Goal: Transaction & Acquisition: Register for event/course

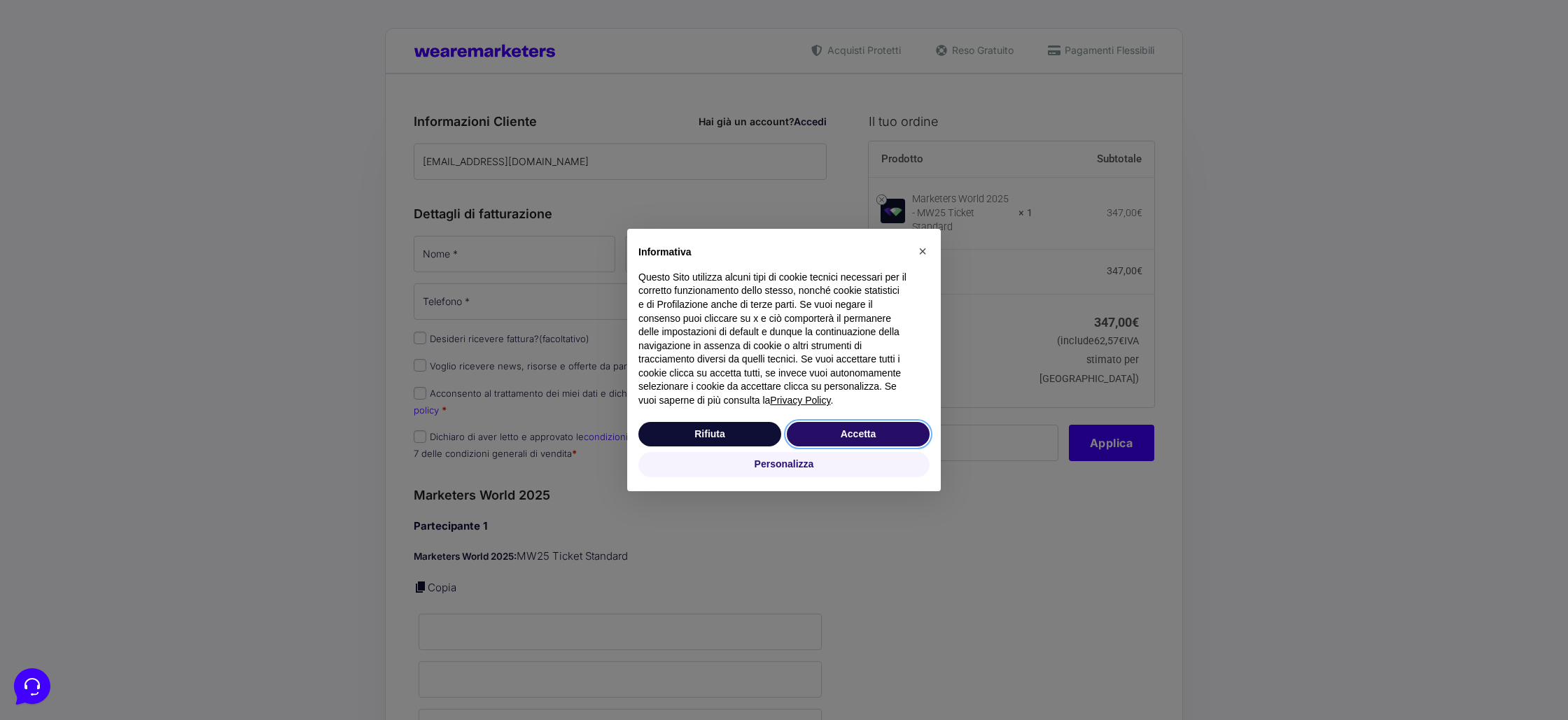
click at [887, 433] on button "Accetta" at bounding box center [858, 435] width 143 height 25
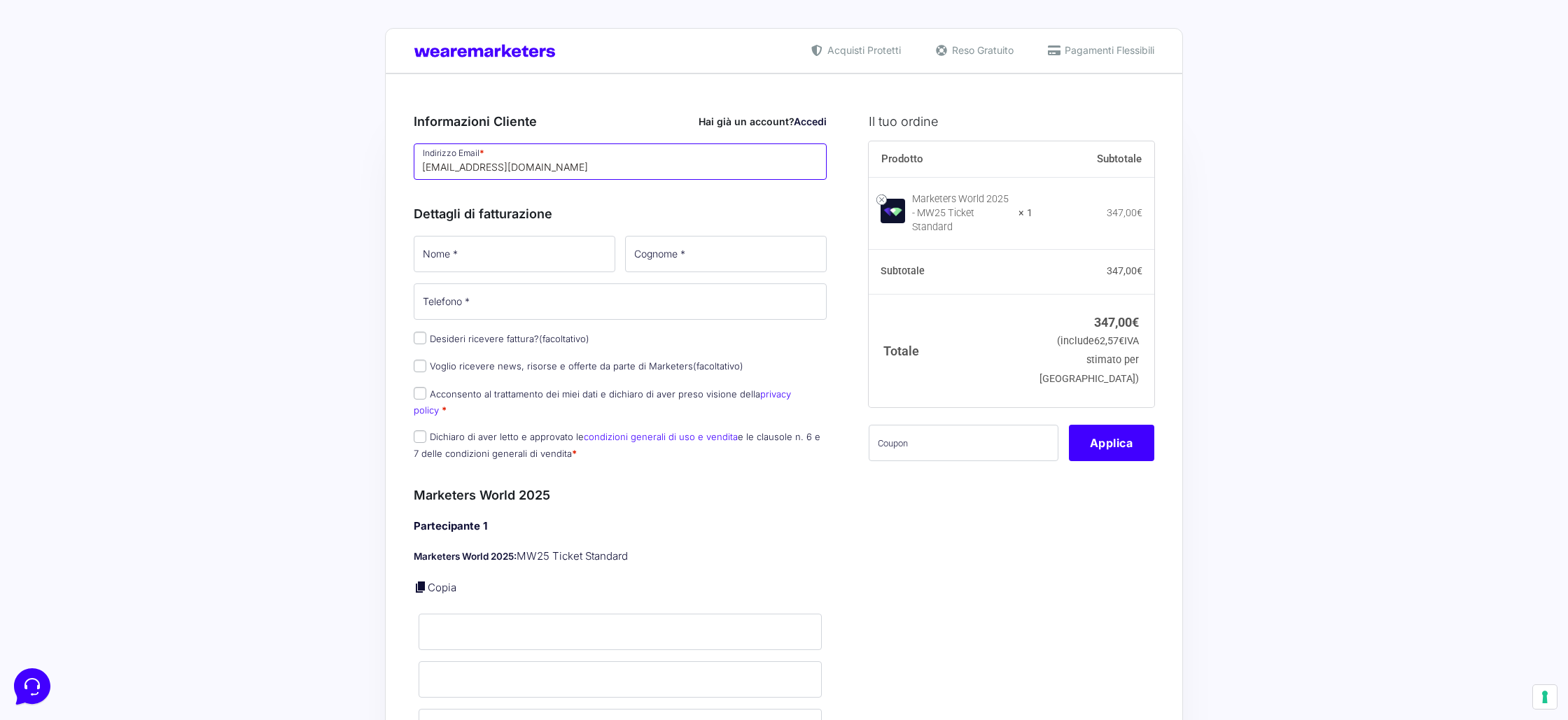
click at [508, 167] on input "[EMAIL_ADDRESS][DOMAIN_NAME]" at bounding box center [620, 162] width 413 height 37
paste input "[EMAIL_ADDRESS][DOMAIN_NAME]"
type input "[EMAIL_ADDRESS][DOMAIN_NAME]"
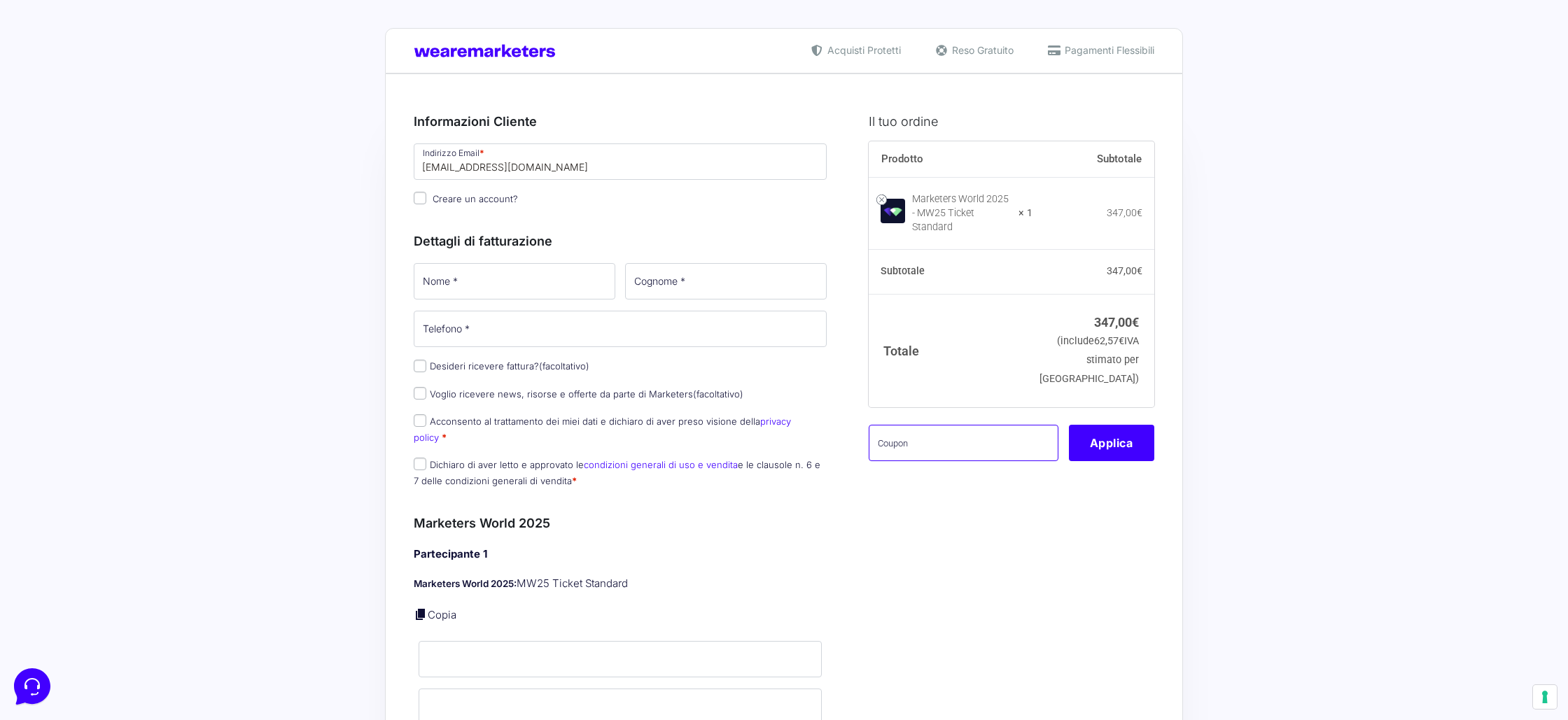
click at [929, 431] on input "text" at bounding box center [963, 443] width 190 height 37
paste input "GPWORLD25"
type input "GPWORLD25"
click at [1137, 438] on button "Applica" at bounding box center [1112, 443] width 85 height 37
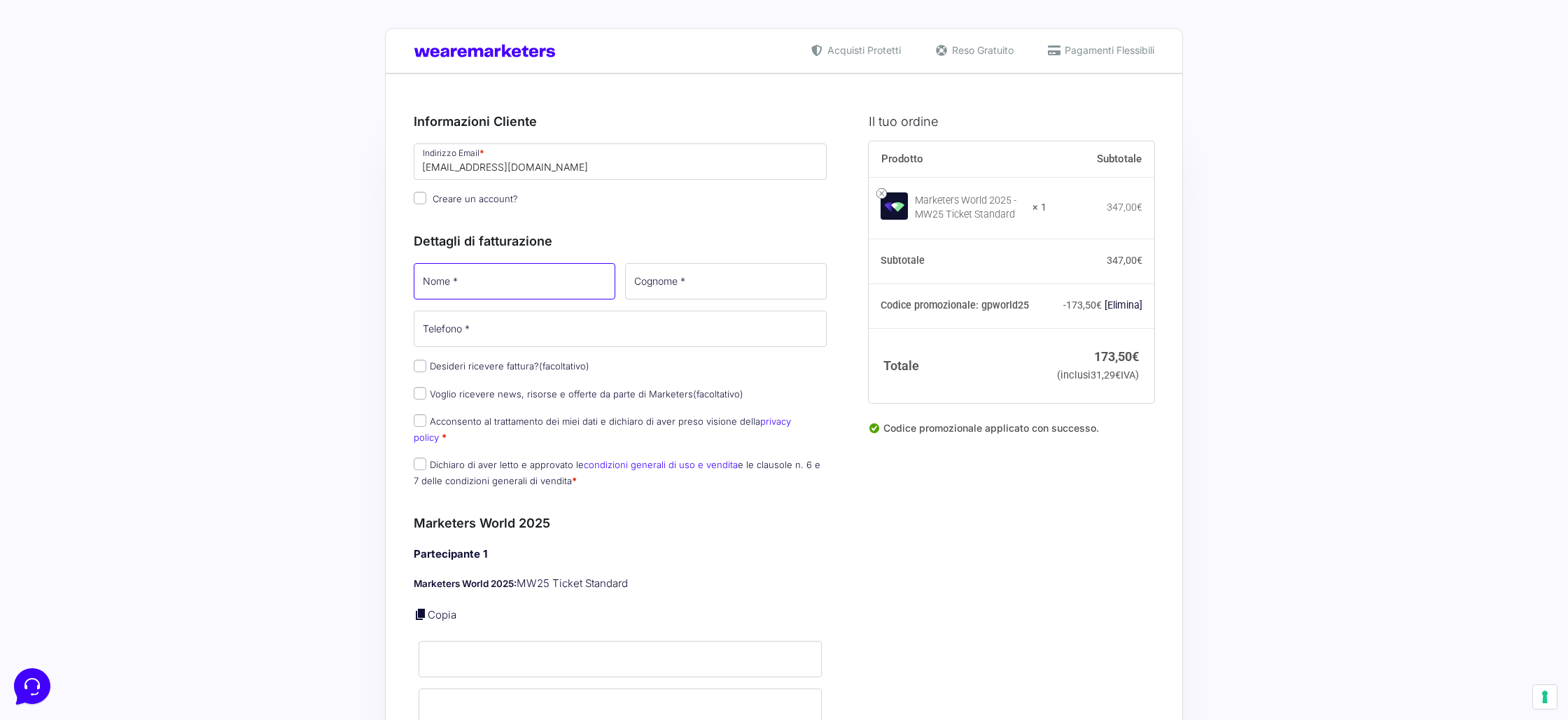
click at [500, 284] on input "Nome *" at bounding box center [514, 281] width 201 height 37
type input "A"
type input "G"
type input "[PERSON_NAME]"
type input "Palazzolo"
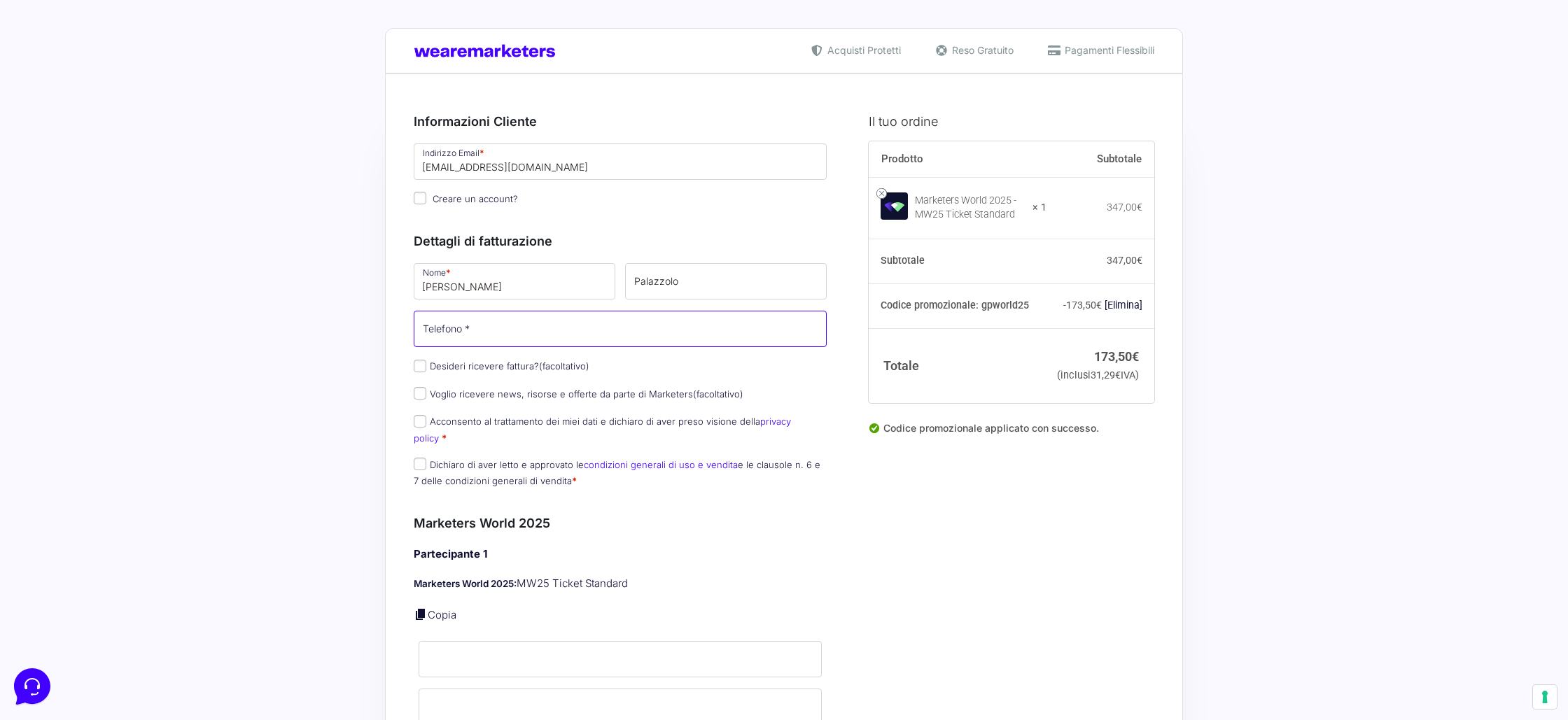
type input "[PHONE_NUMBER]"
select select "IT"
click at [416, 366] on input "Desideri ricevere fattura? (facoltativo)" at bounding box center [420, 366] width 12 height 12
checkbox input "true"
type input "0000000"
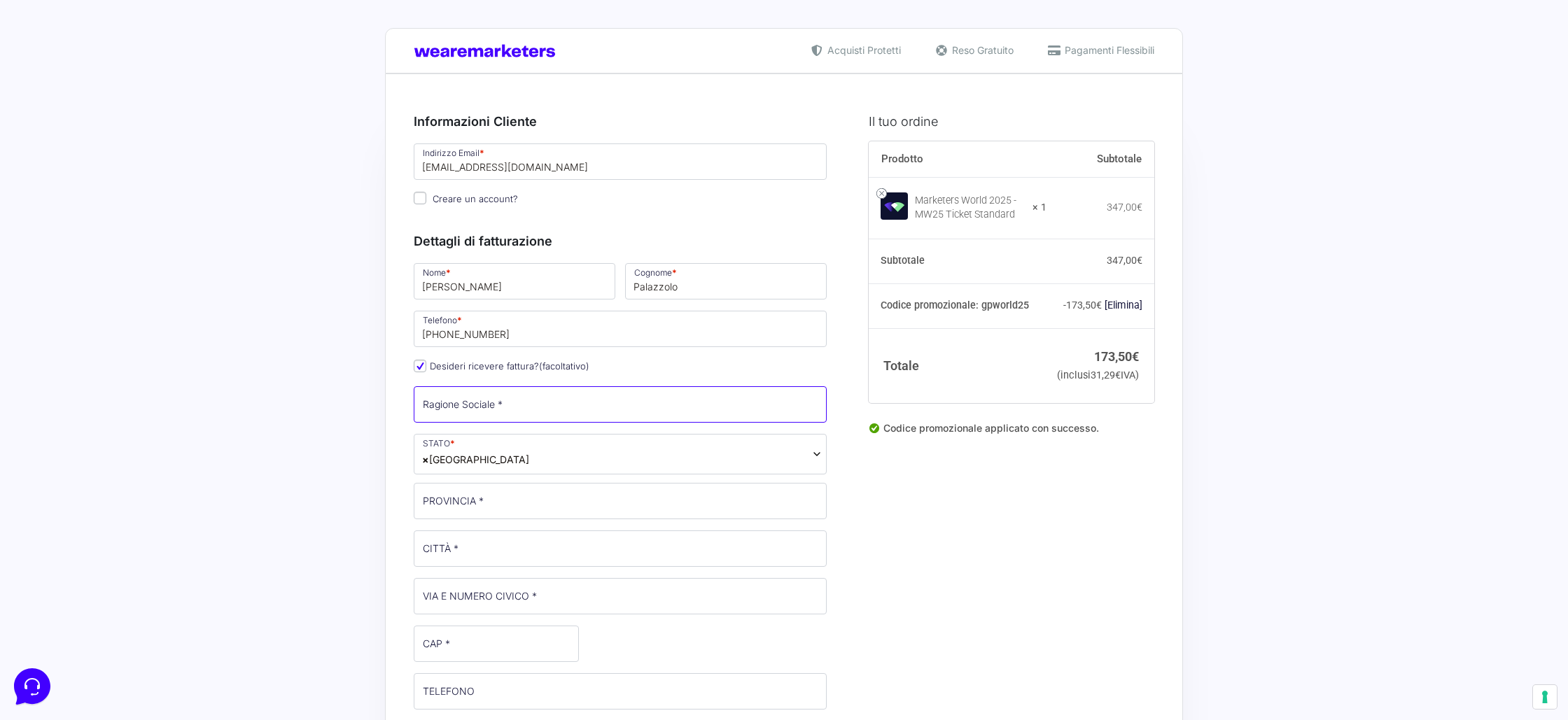
click at [497, 409] on input "Ragione Sociale *" at bounding box center [620, 405] width 413 height 37
type input "GP Media Marketing s.r.l.s."
type input "SR"
type input "Solarino"
type input "Via [PERSON_NAME] 2/9"
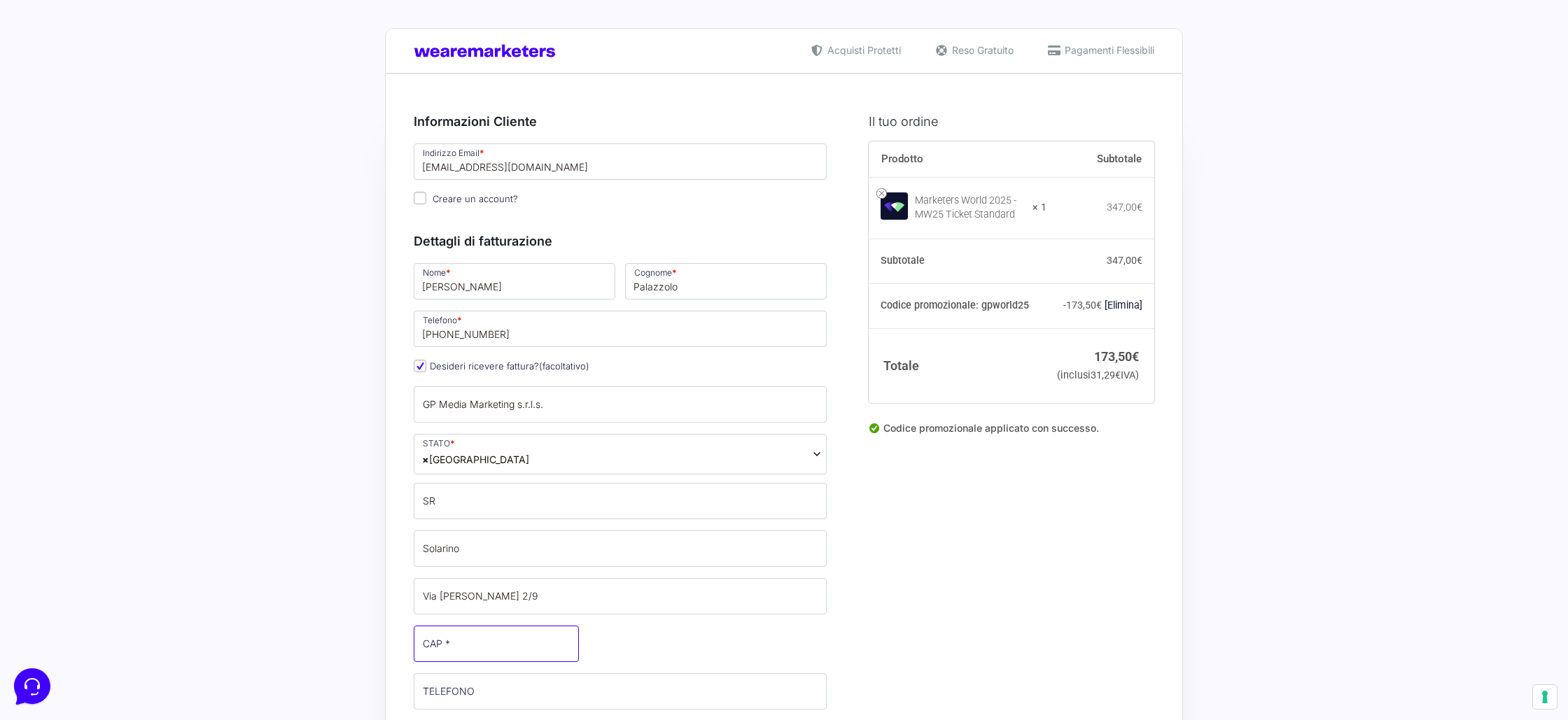
type input "96010"
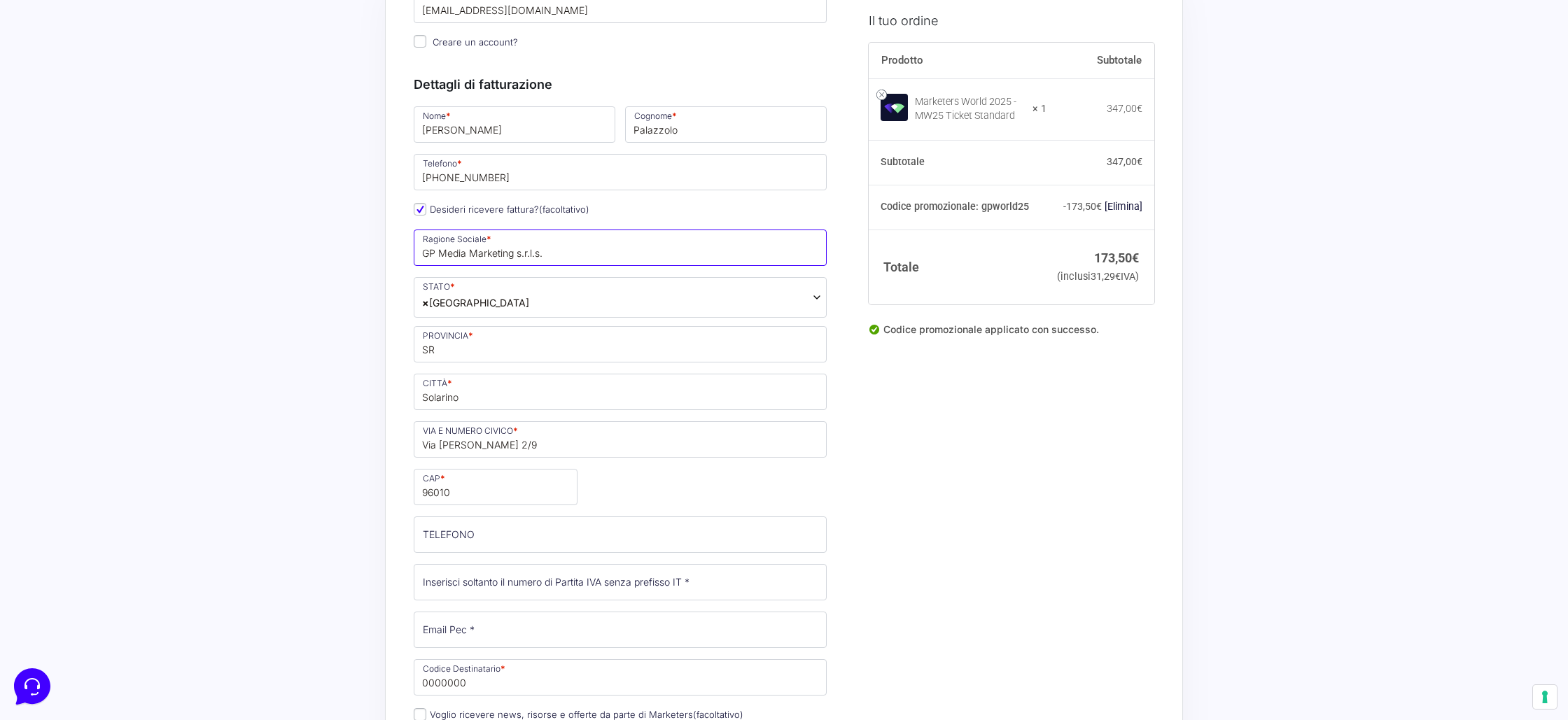
scroll to position [233, 0]
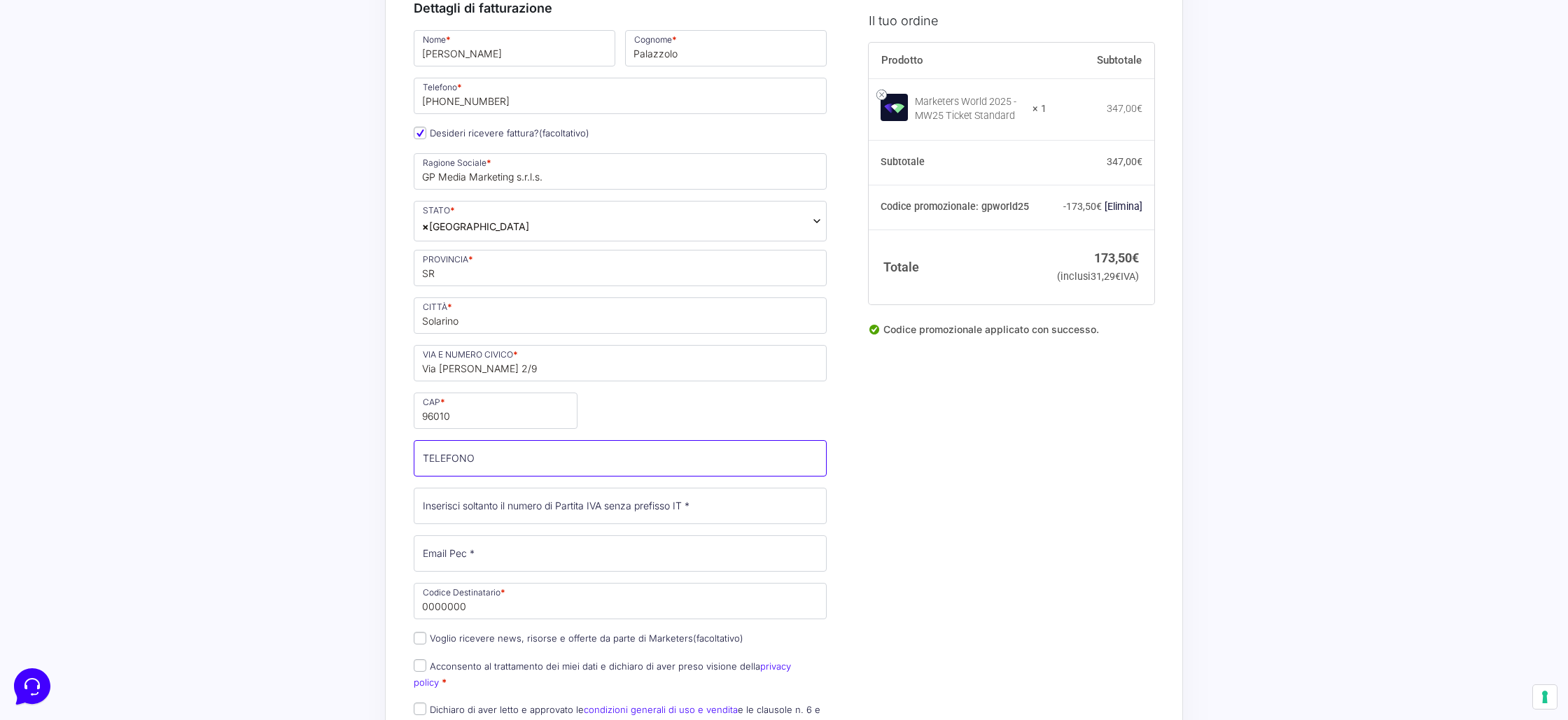
click at [506, 457] on input "TELEFONO (facoltativo)" at bounding box center [620, 458] width 413 height 37
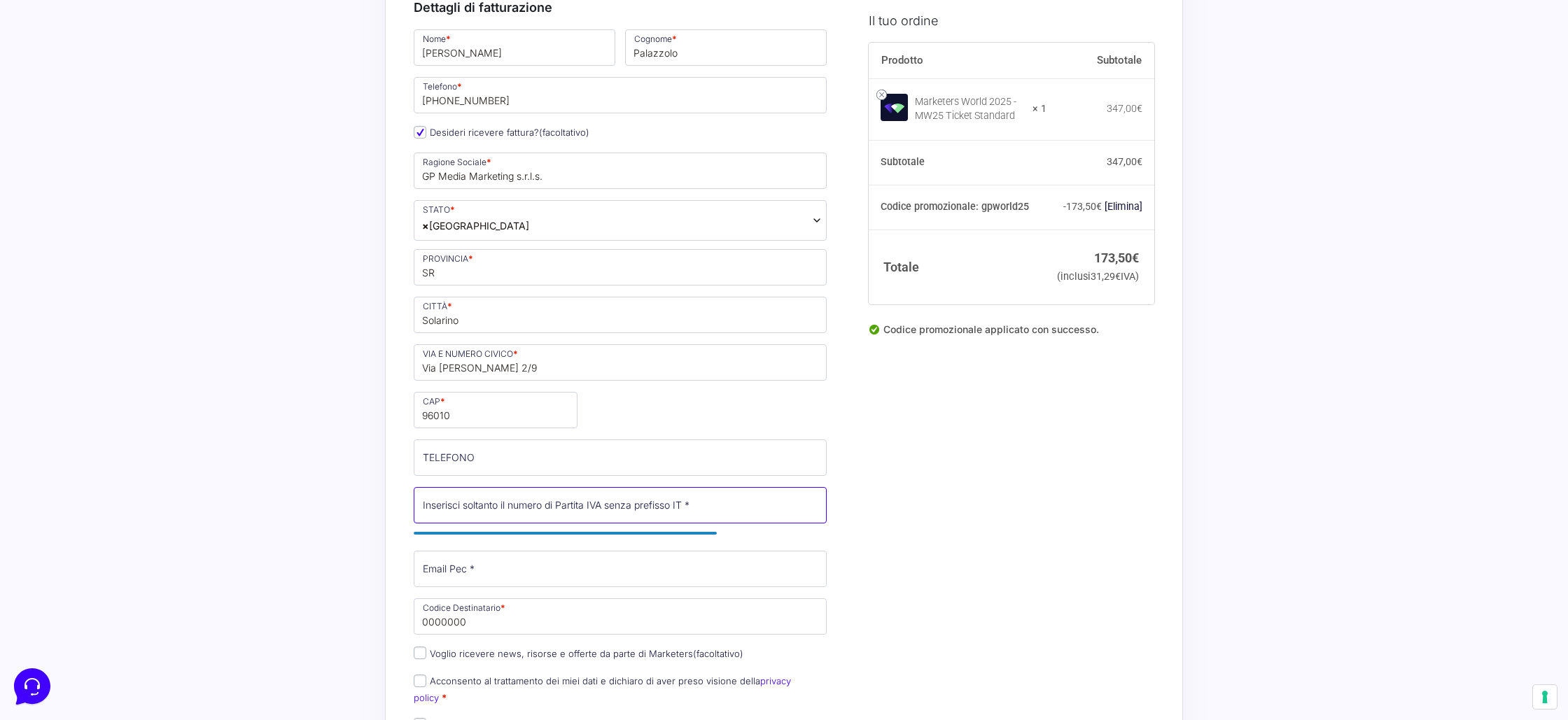
click at [509, 507] on input "Partita Iva *" at bounding box center [620, 505] width 413 height 37
paste input "02046920894"
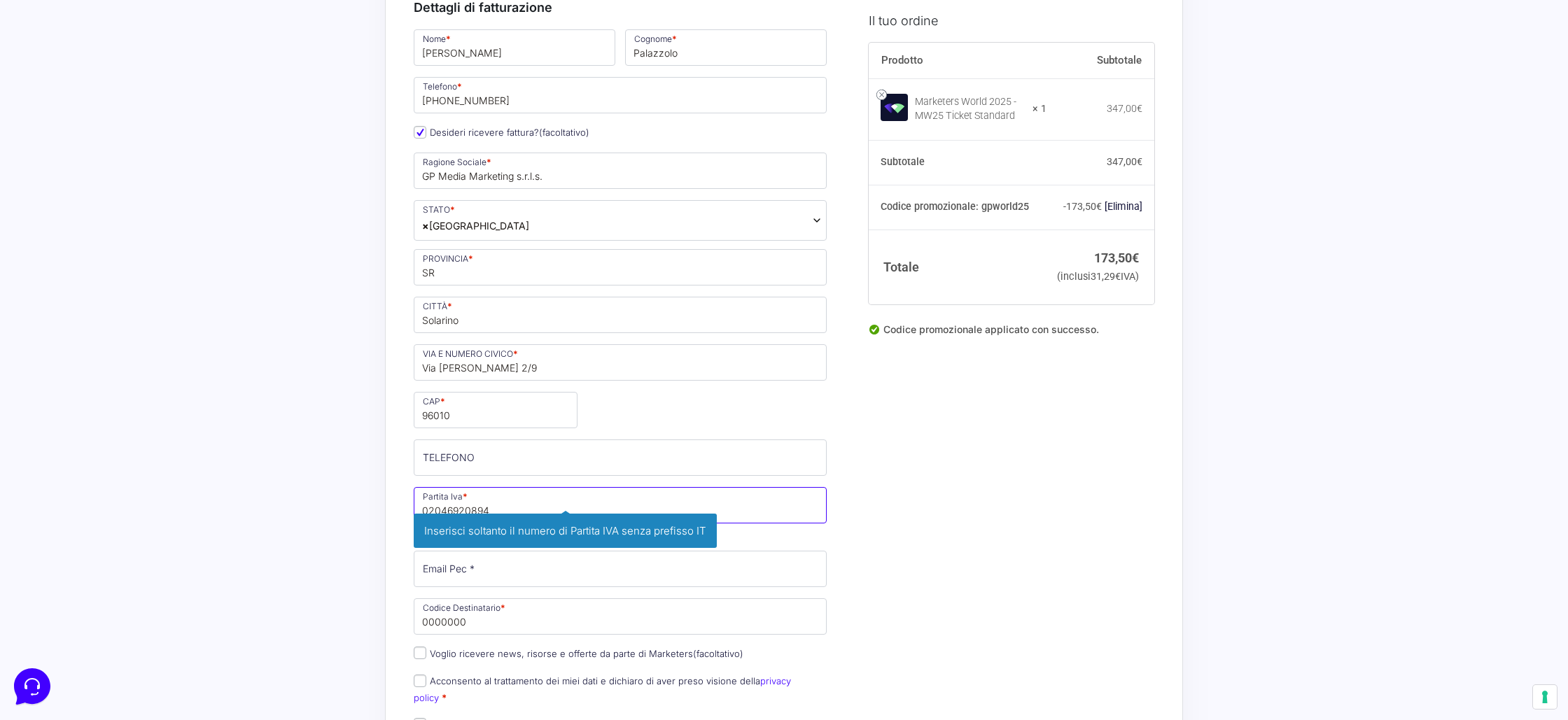
type input "02046920894"
click at [453, 622] on p "Codice Destinatario * 0000000 Inserisci il tuo codice destinatario per la fattu…" at bounding box center [620, 616] width 423 height 40
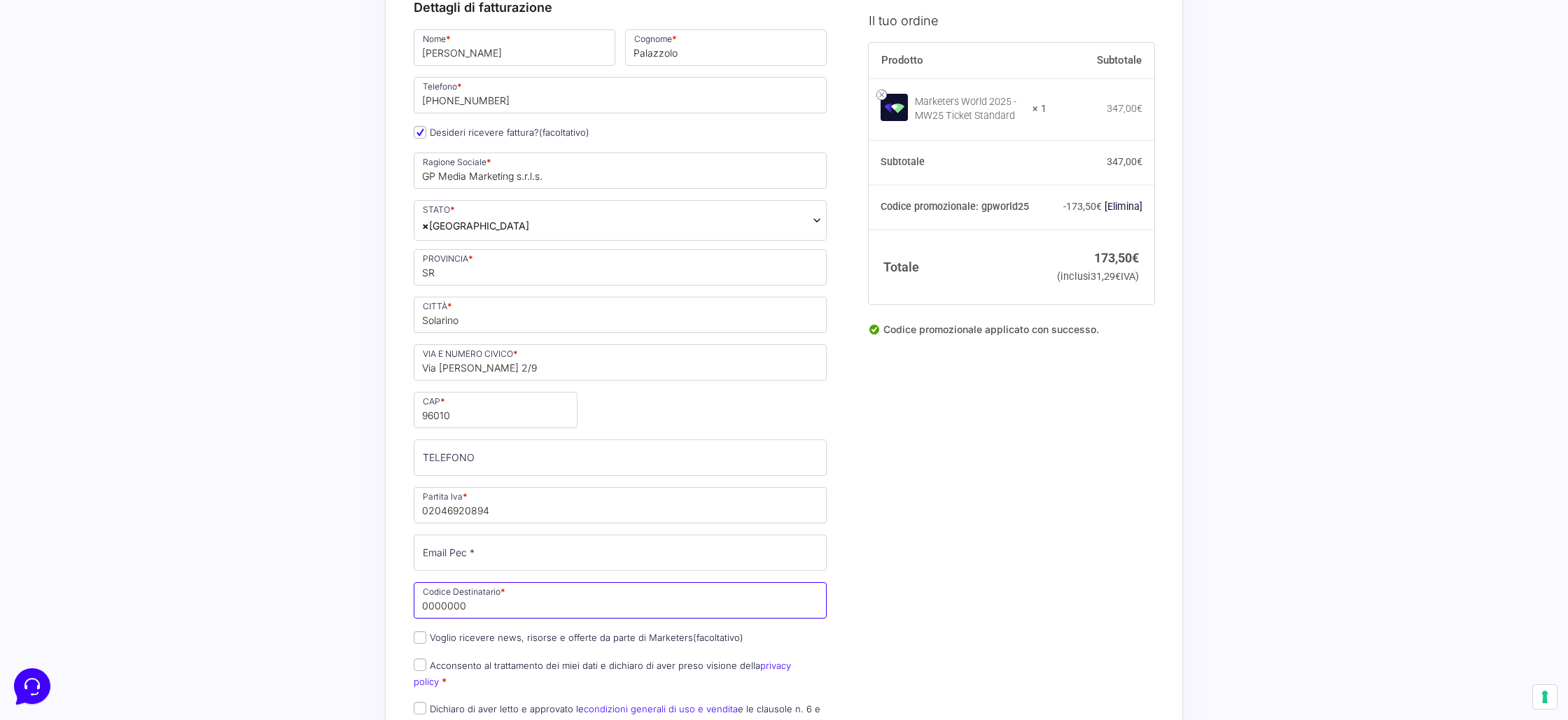
click at [457, 613] on input "0000000" at bounding box center [620, 601] width 413 height 37
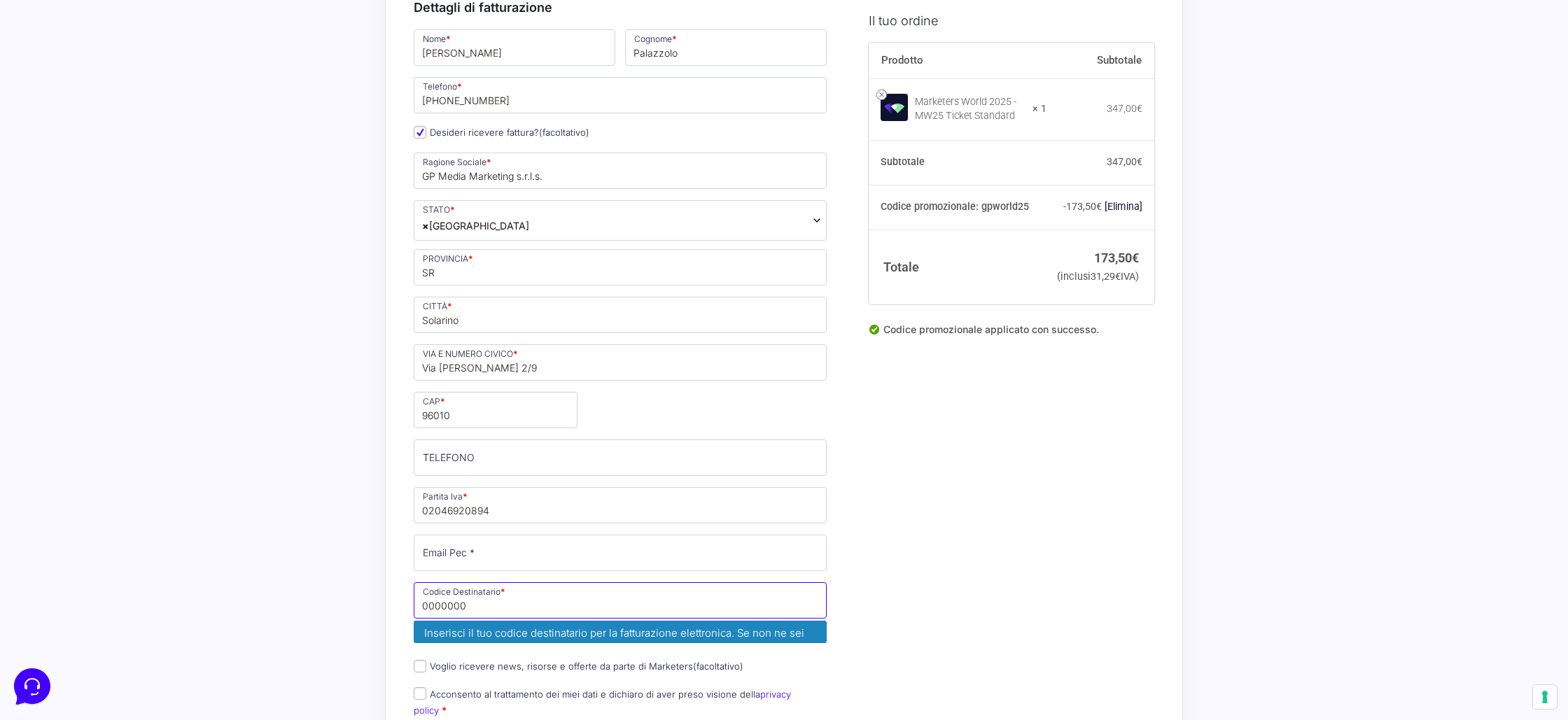
click at [457, 613] on input "0000000" at bounding box center [620, 601] width 413 height 37
click at [457, 613] on span "0000000 Inserisci il tuo codice destinatario per la fatturazione elettronica. S…" at bounding box center [620, 614] width 413 height 64
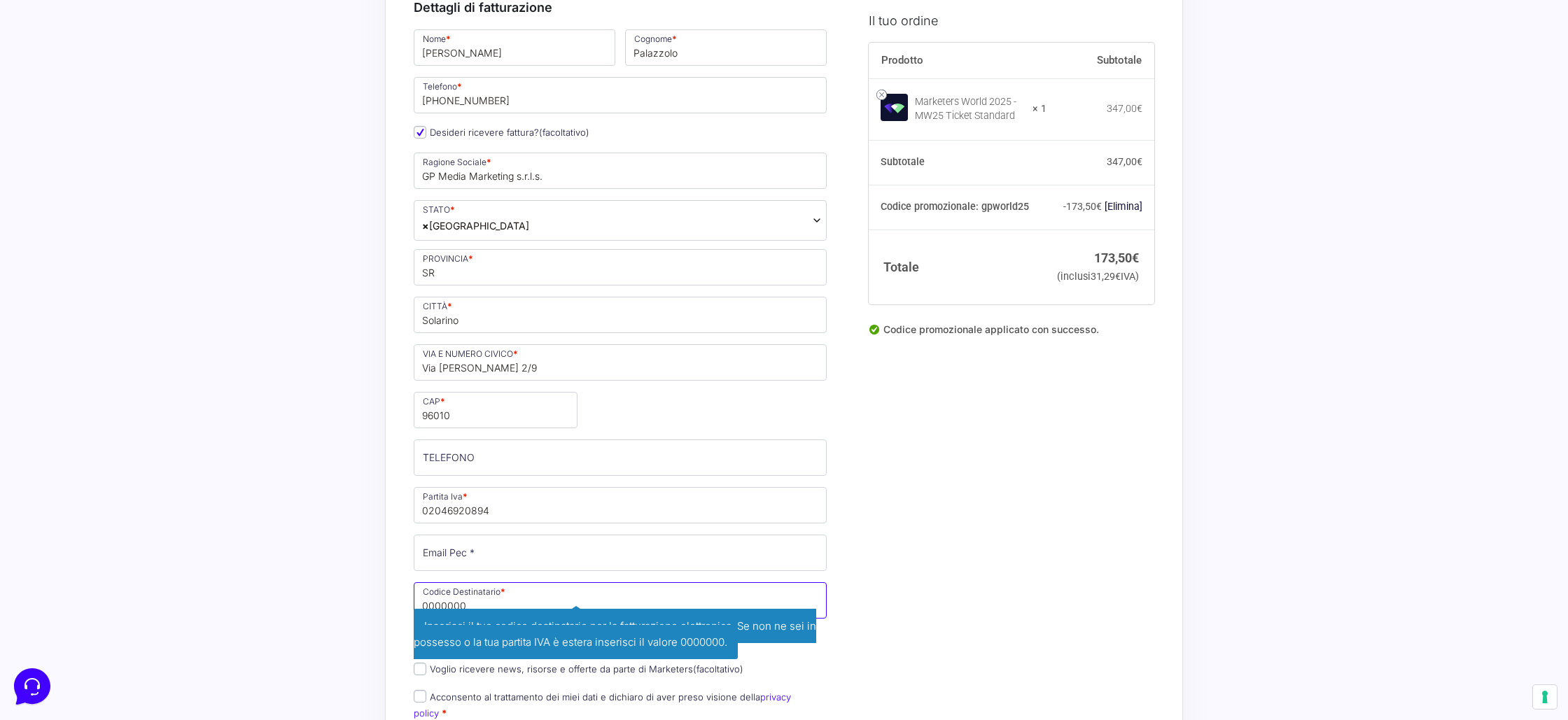
paste input "M5UXCR1"
type input "M5UXCR1"
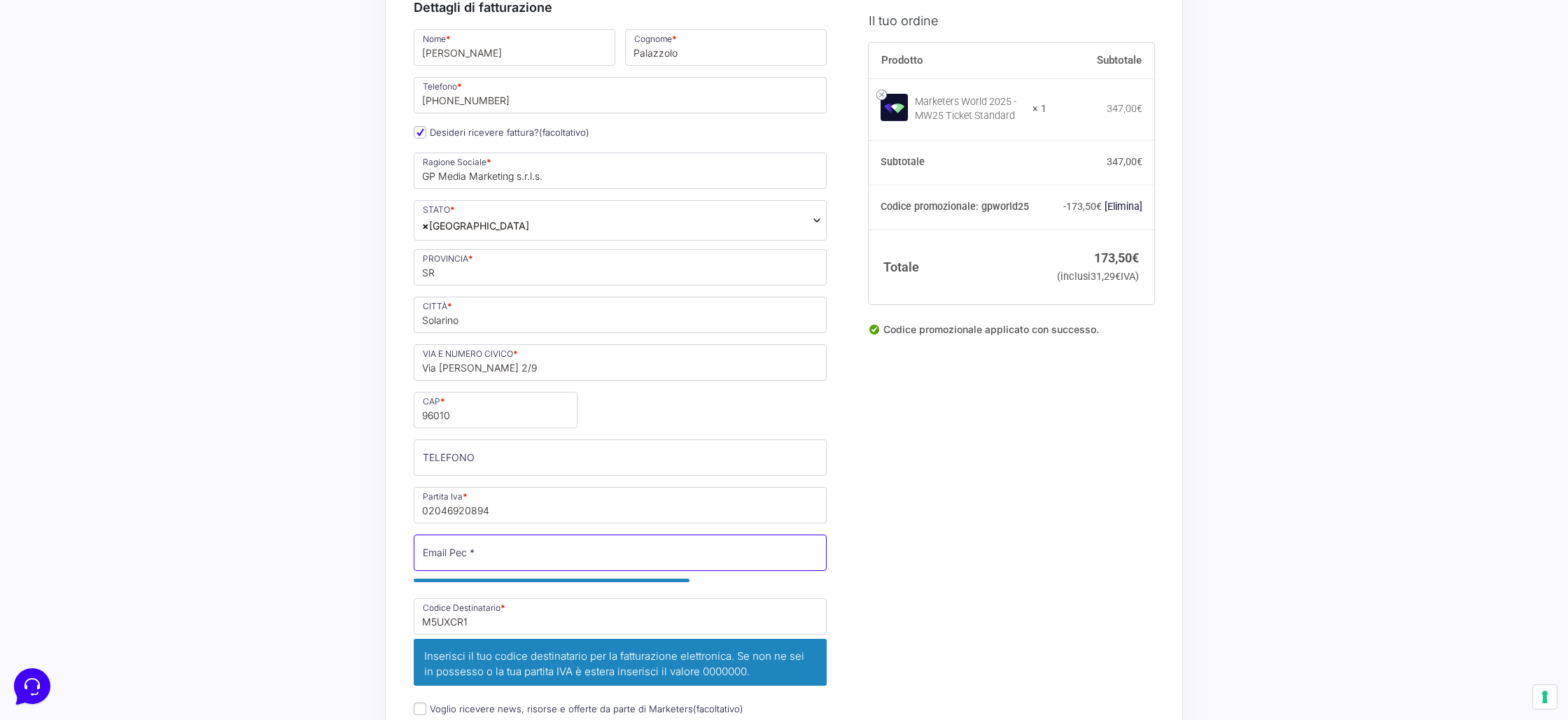
click at [455, 559] on input "Email Pec *" at bounding box center [620, 553] width 413 height 37
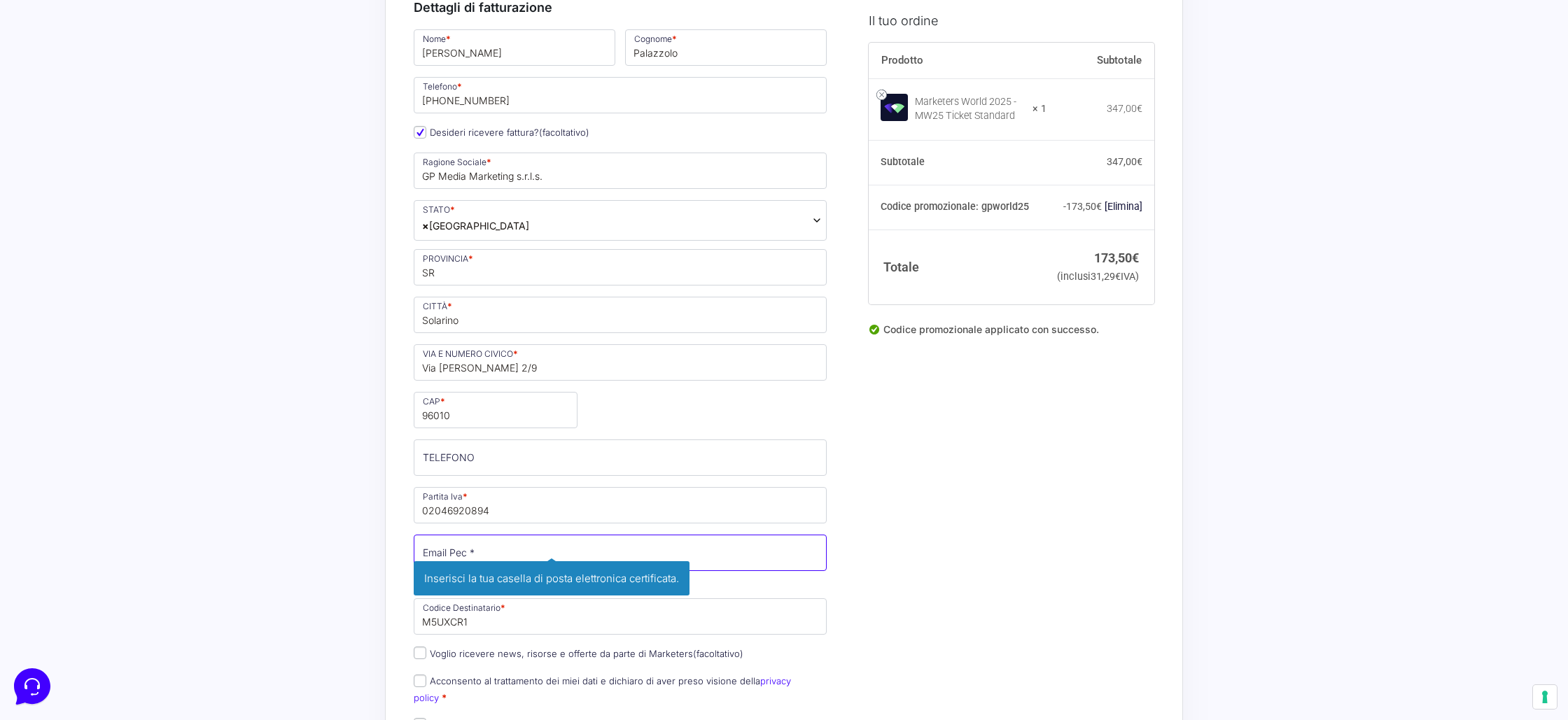
paste input "[EMAIL_ADDRESS][DOMAIN_NAME]"
type input "[EMAIL_ADDRESS][DOMAIN_NAME]"
click at [453, 457] on input "TELEFONO (facoltativo)" at bounding box center [620, 458] width 413 height 37
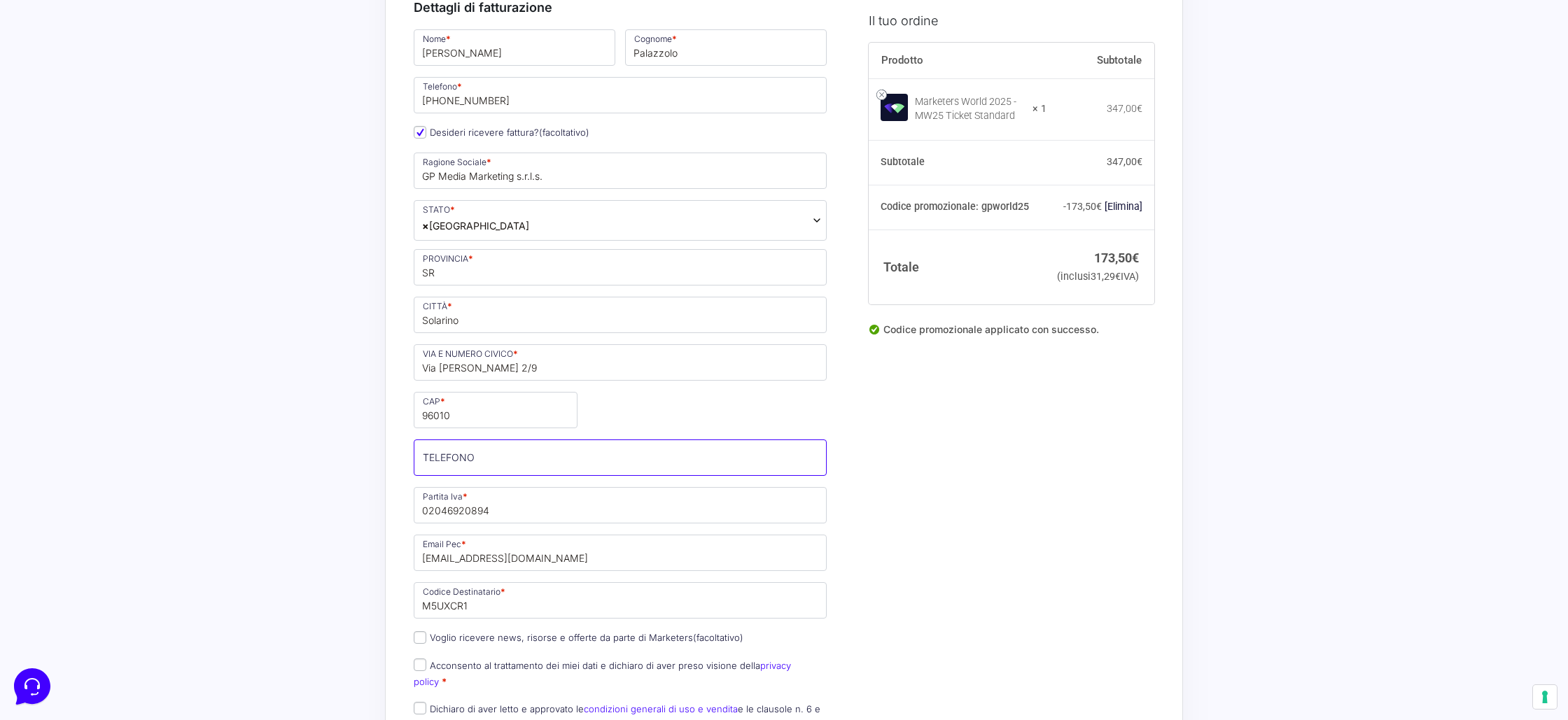
type input "[PHONE_NUMBER]"
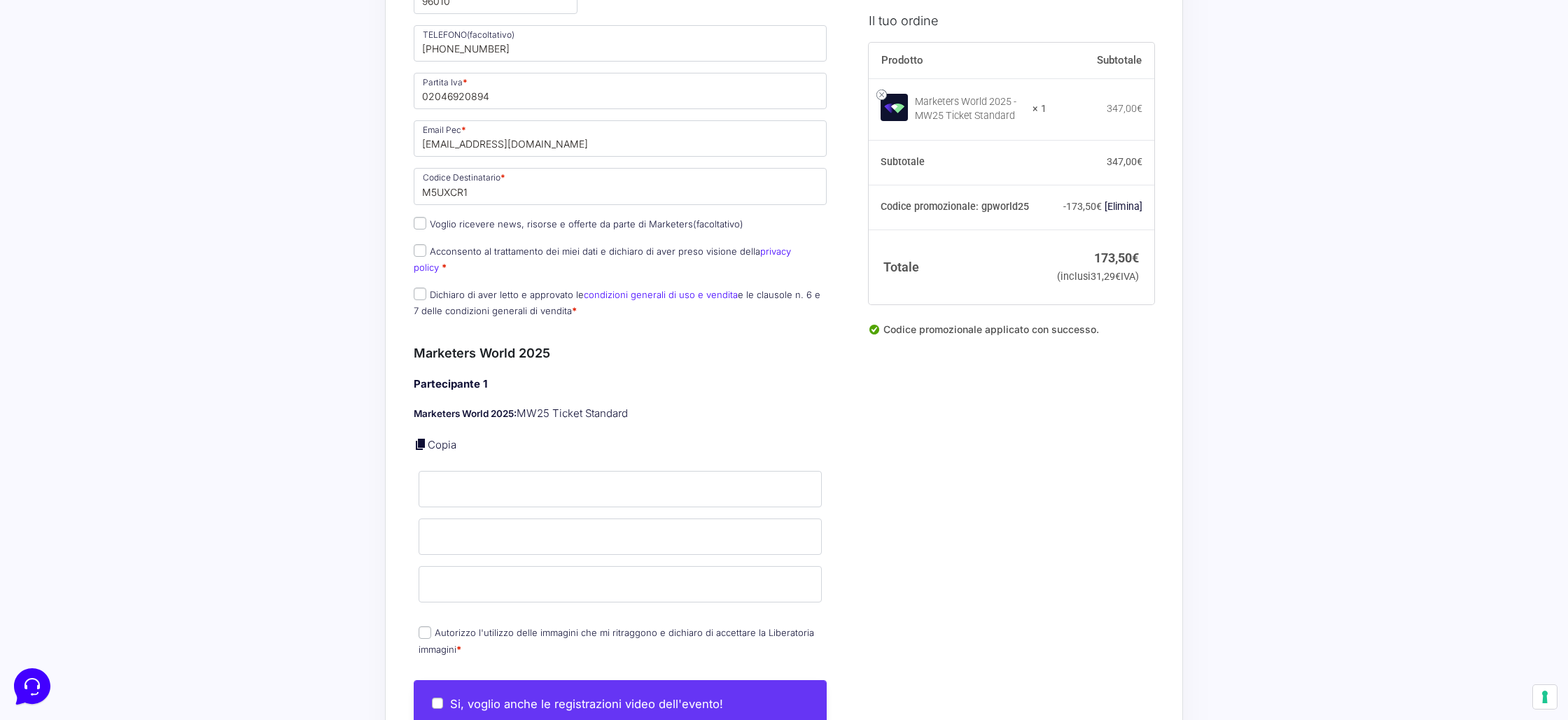
scroll to position [655, 0]
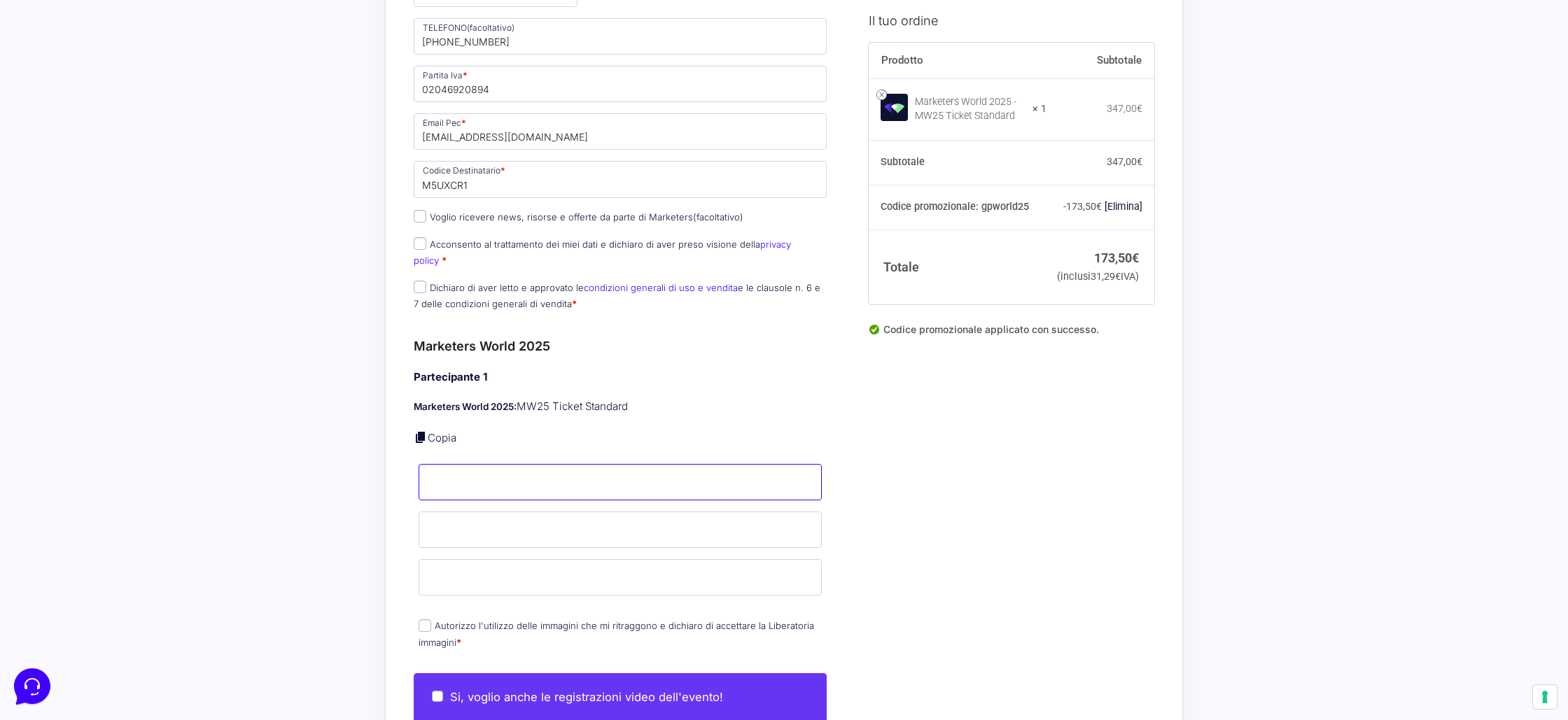
click at [472, 472] on input "Nome *" at bounding box center [620, 483] width 403 height 37
type input "[PERSON_NAME]"
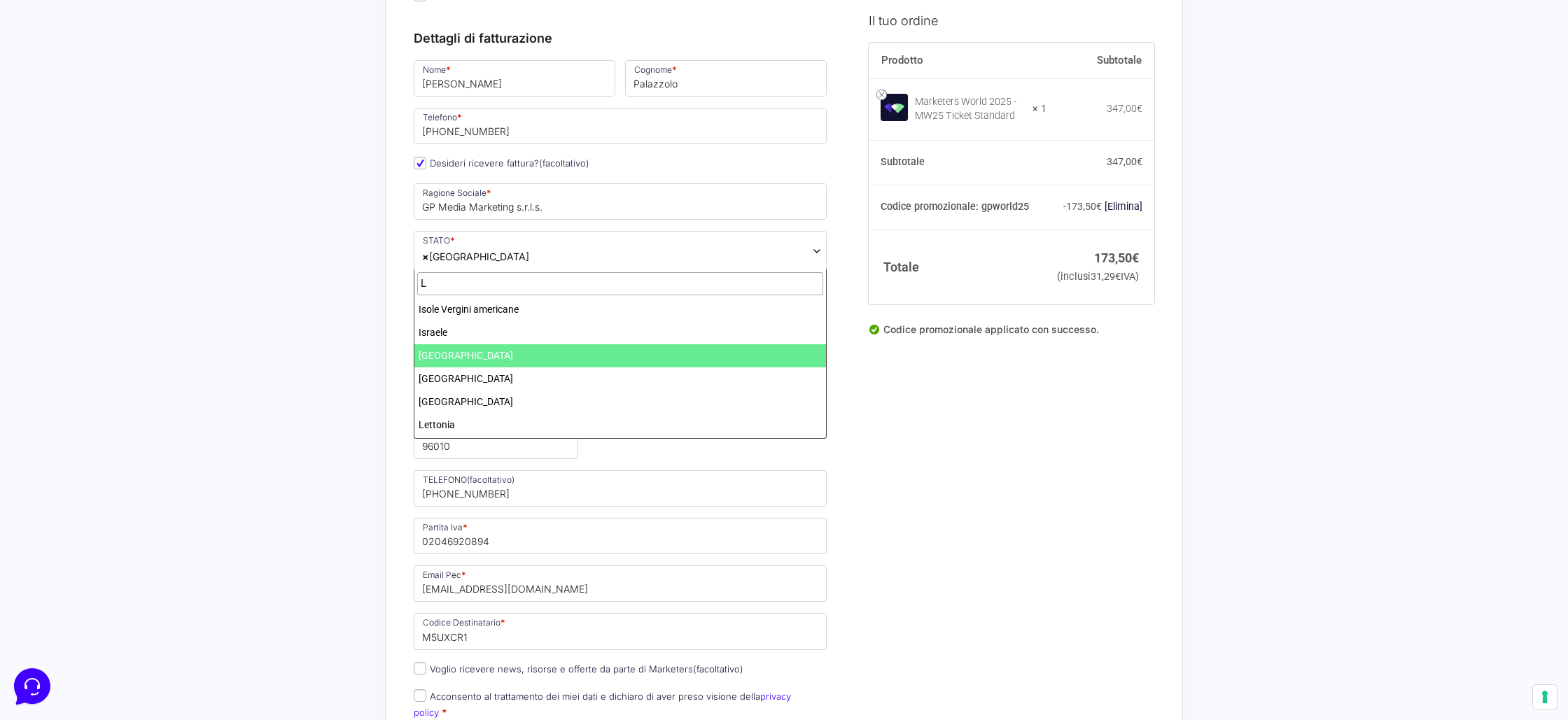
scroll to position [198, 0]
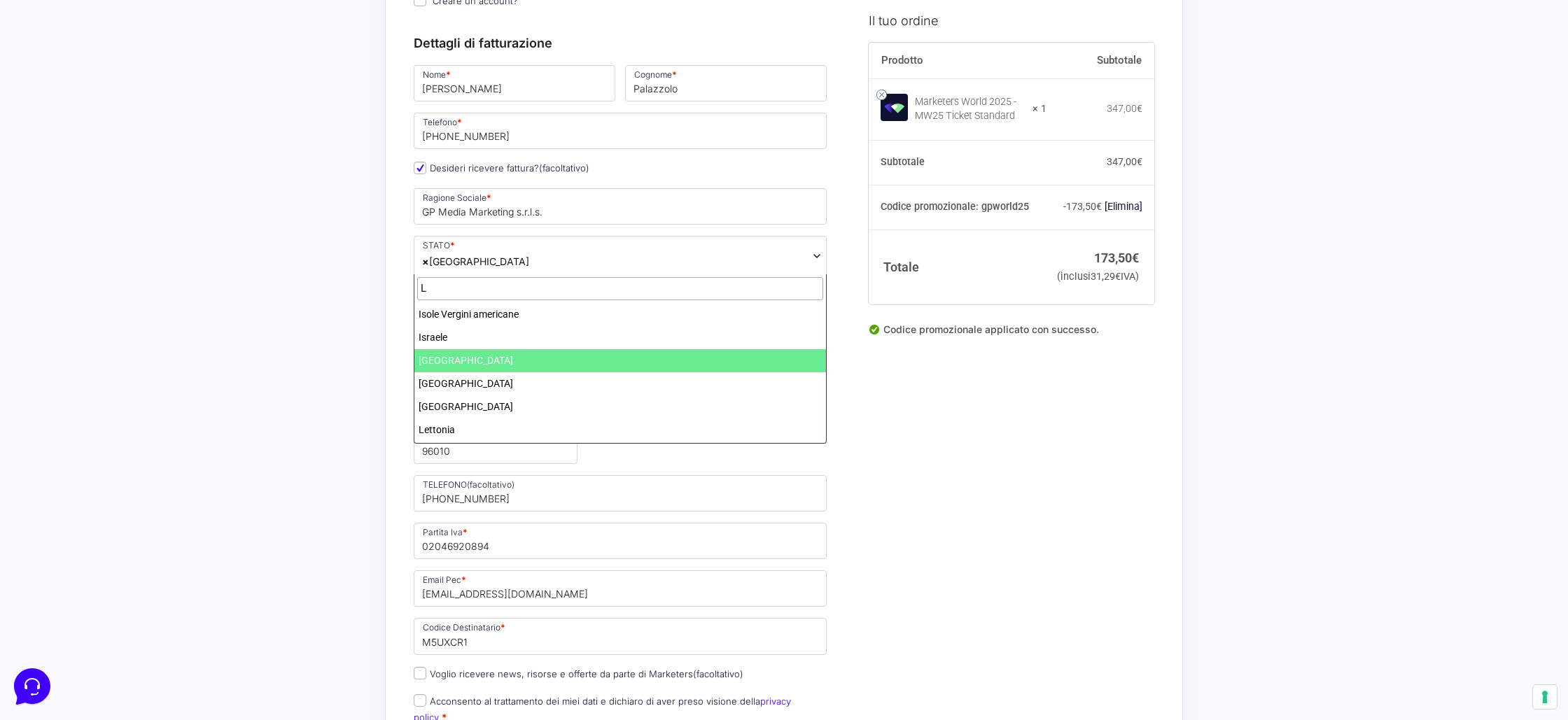
type input "L"
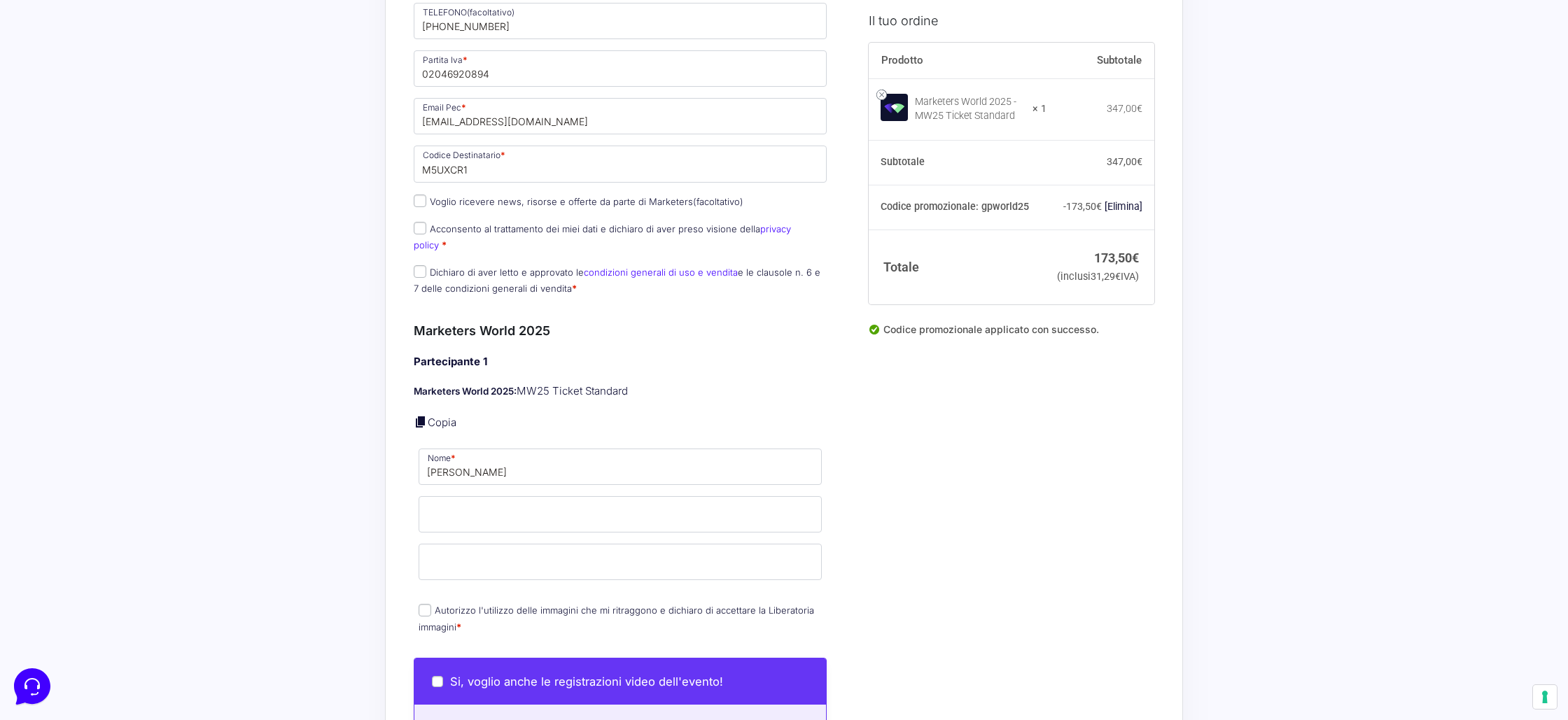
scroll to position [673, 0]
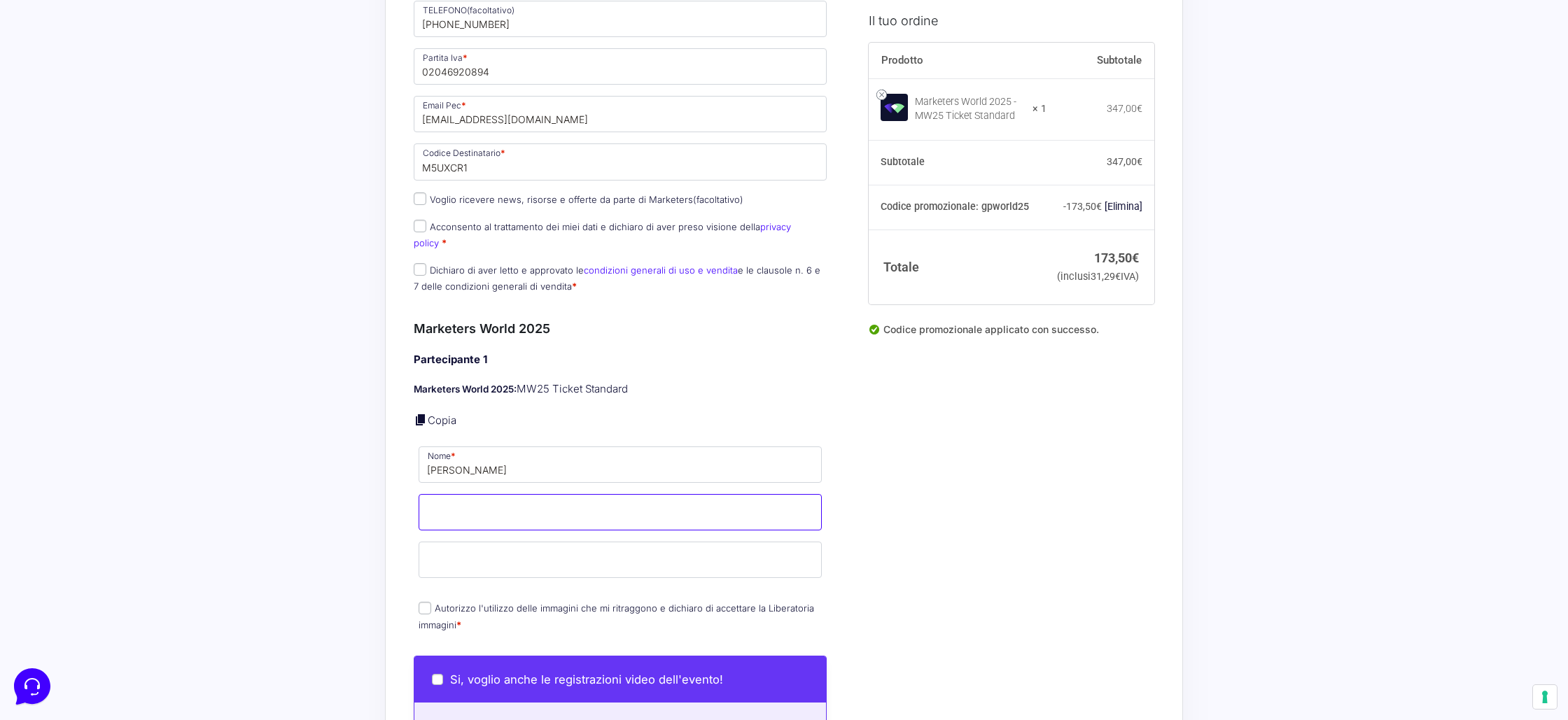
click at [500, 496] on input "Cognome *" at bounding box center [620, 513] width 403 height 37
type input "Larosa"
drag, startPoint x: 445, startPoint y: 540, endPoint x: 481, endPoint y: 557, distance: 39.8
click at [445, 542] on input "Email *" at bounding box center [620, 561] width 403 height 37
click at [447, 555] on input "aw" at bounding box center [620, 561] width 403 height 37
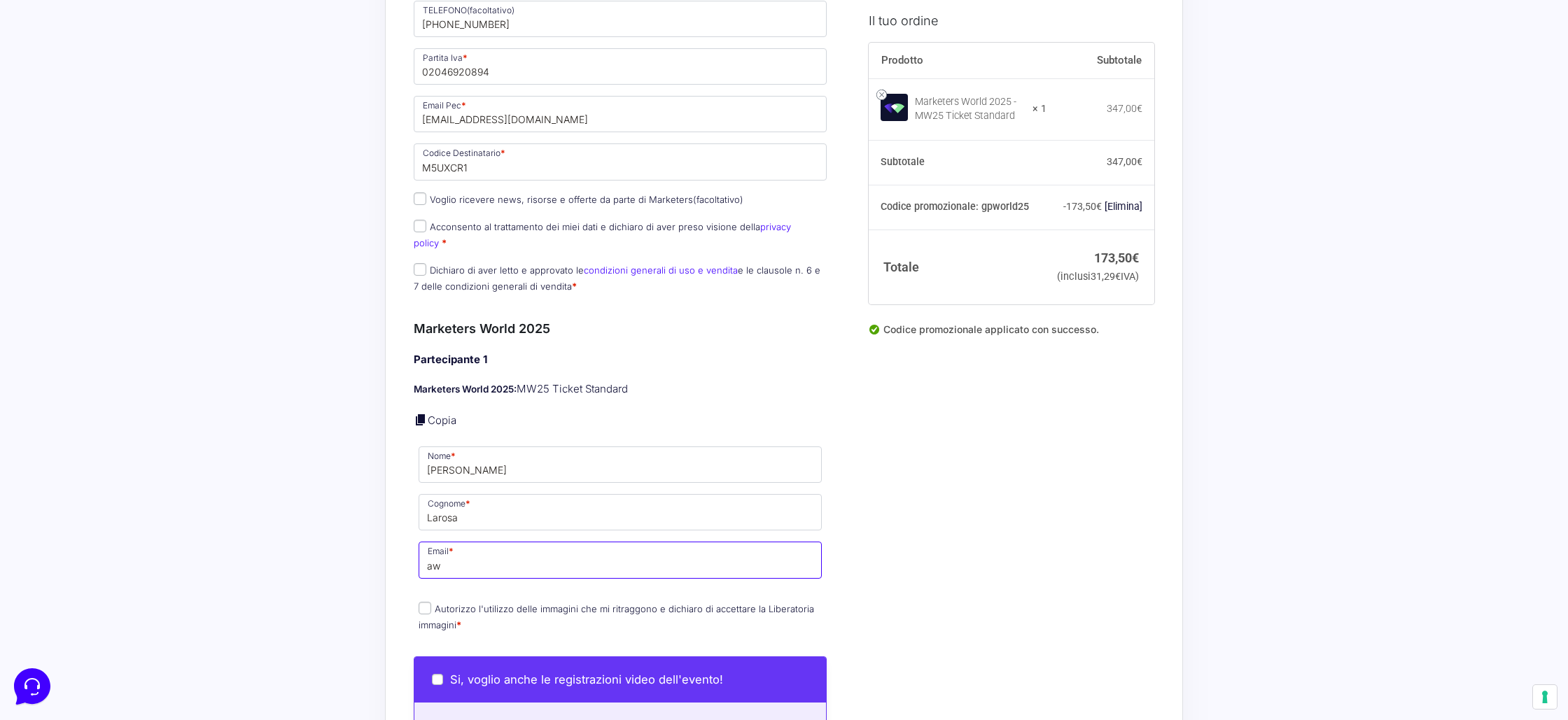
click at [447, 555] on input "aw" at bounding box center [620, 561] width 403 height 37
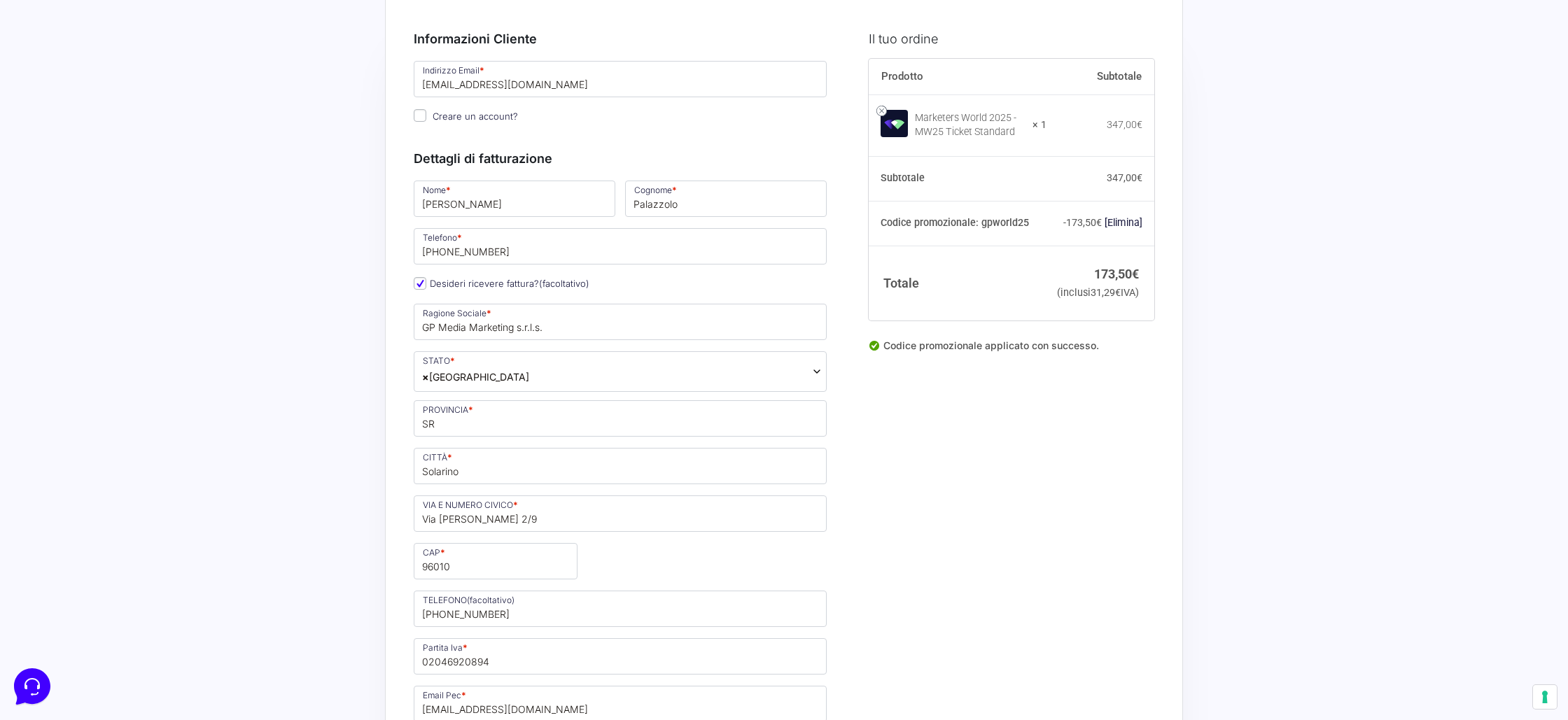
scroll to position [0, 0]
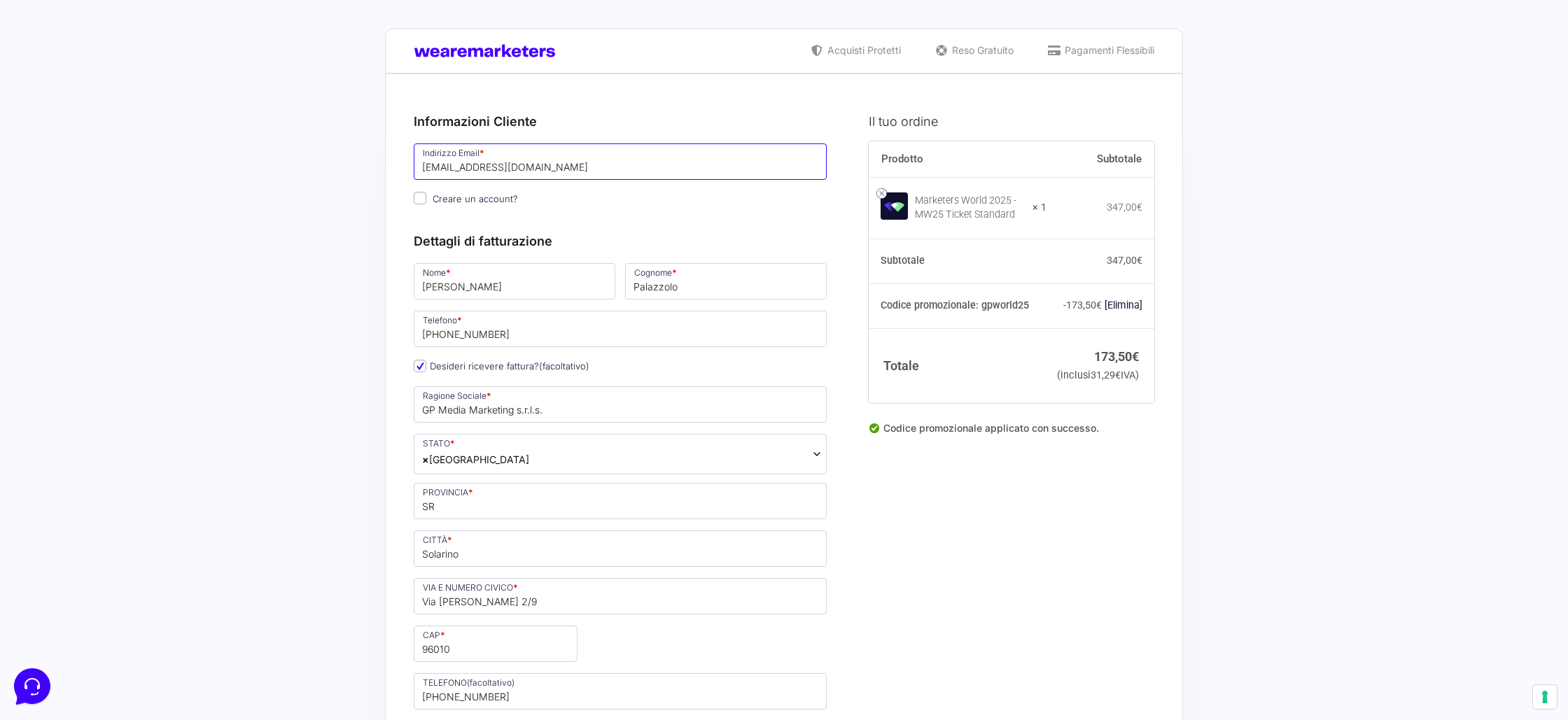
click at [492, 166] on input "[EMAIL_ADDRESS][DOMAIN_NAME]" at bounding box center [620, 162] width 413 height 37
click at [492, 167] on input "[EMAIL_ADDRESS][DOMAIN_NAME]" at bounding box center [620, 162] width 413 height 37
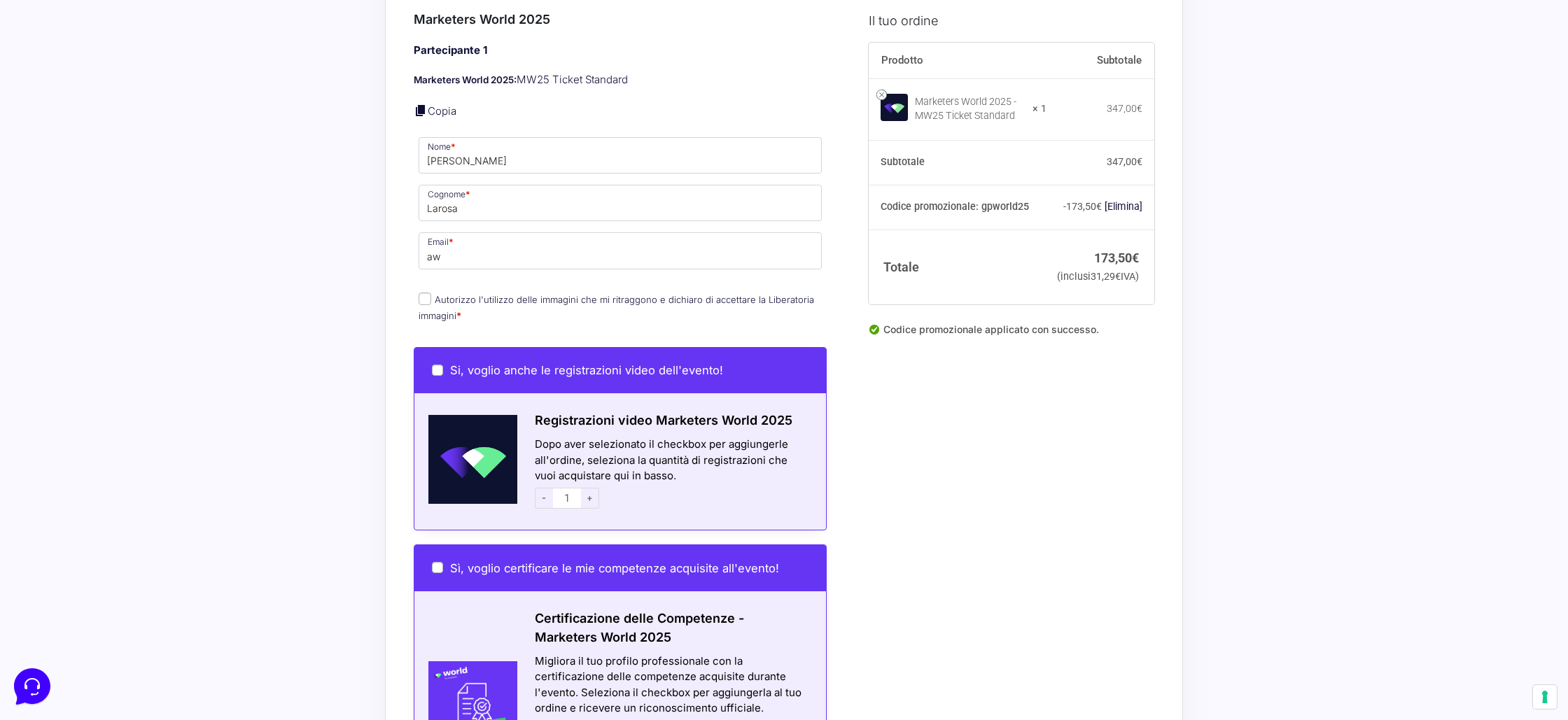
scroll to position [1029, 0]
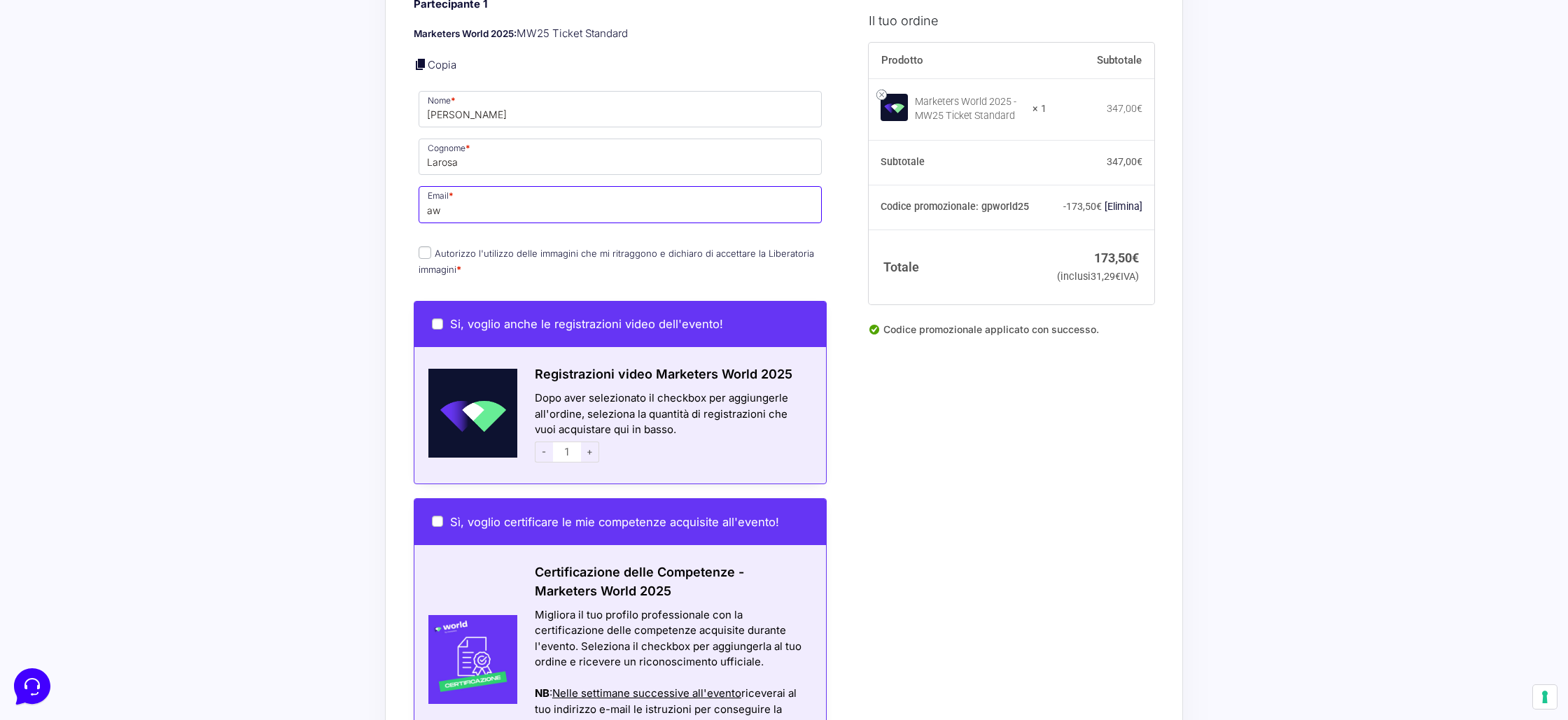
click at [478, 191] on input "aw" at bounding box center [620, 204] width 403 height 37
click at [478, 191] on input "aw" at bounding box center [620, 204] width 403 height 37
paste input "[EMAIL_ADDRESS][DOMAIN_NAME]"
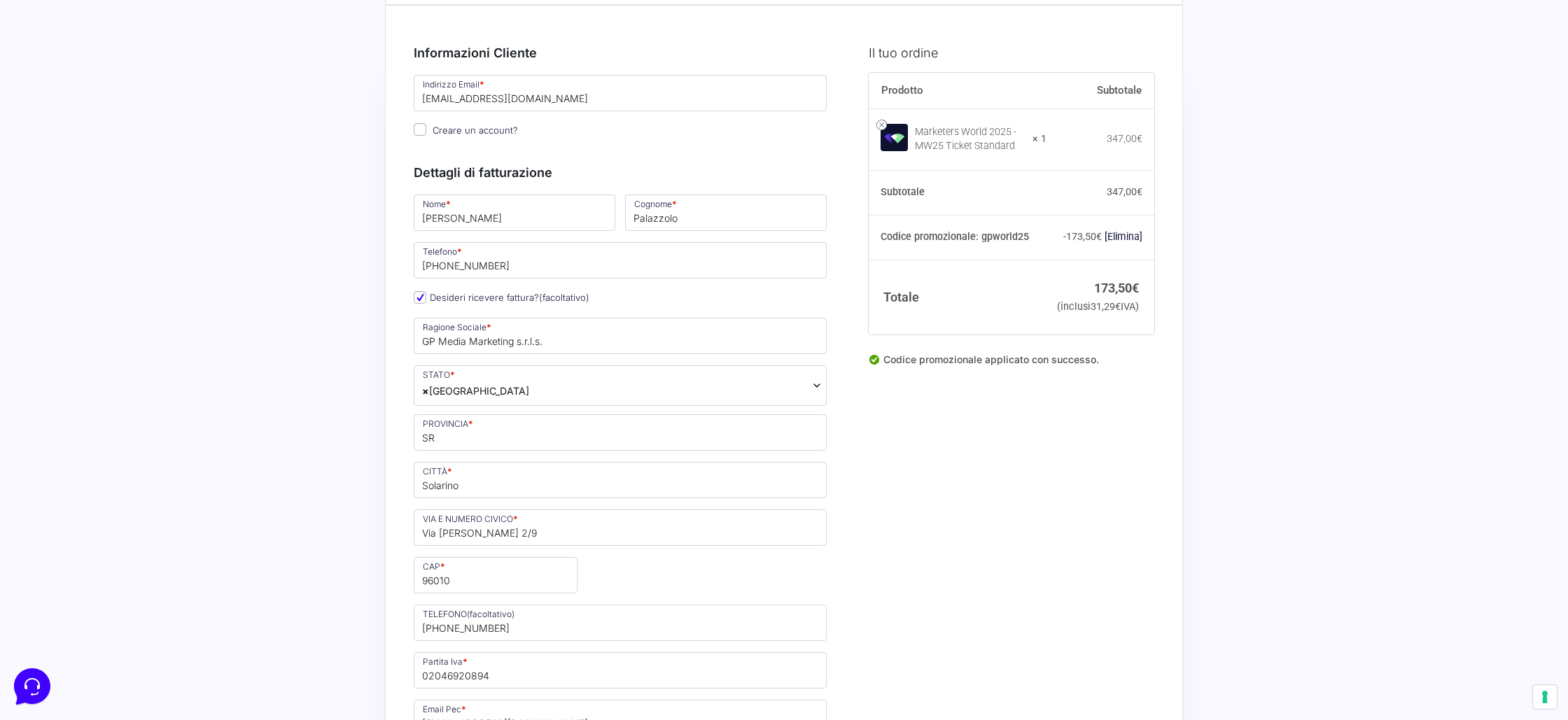
scroll to position [0, 0]
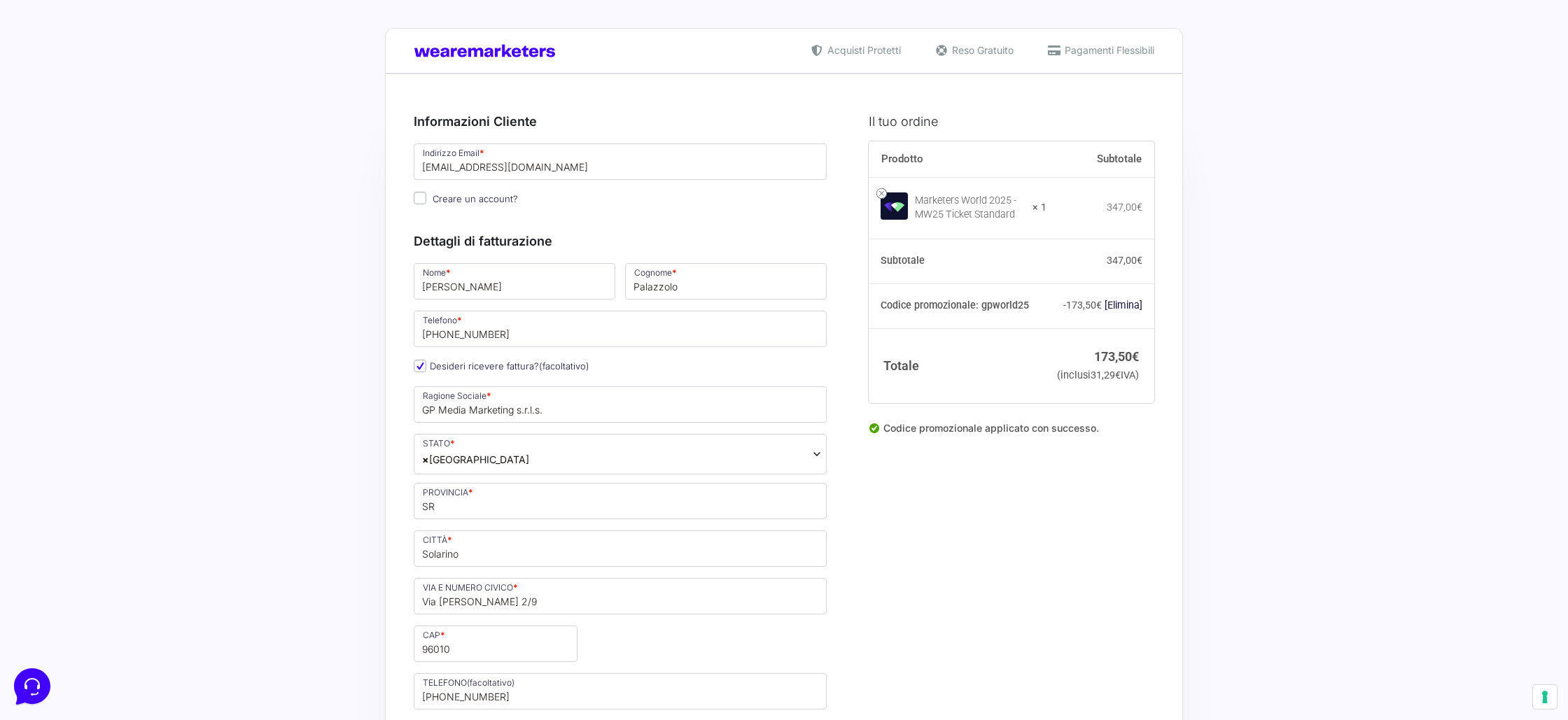
type input "[EMAIL_ADDRESS][DOMAIN_NAME]"
click at [474, 170] on input "[EMAIL_ADDRESS][DOMAIN_NAME]" at bounding box center [620, 162] width 413 height 37
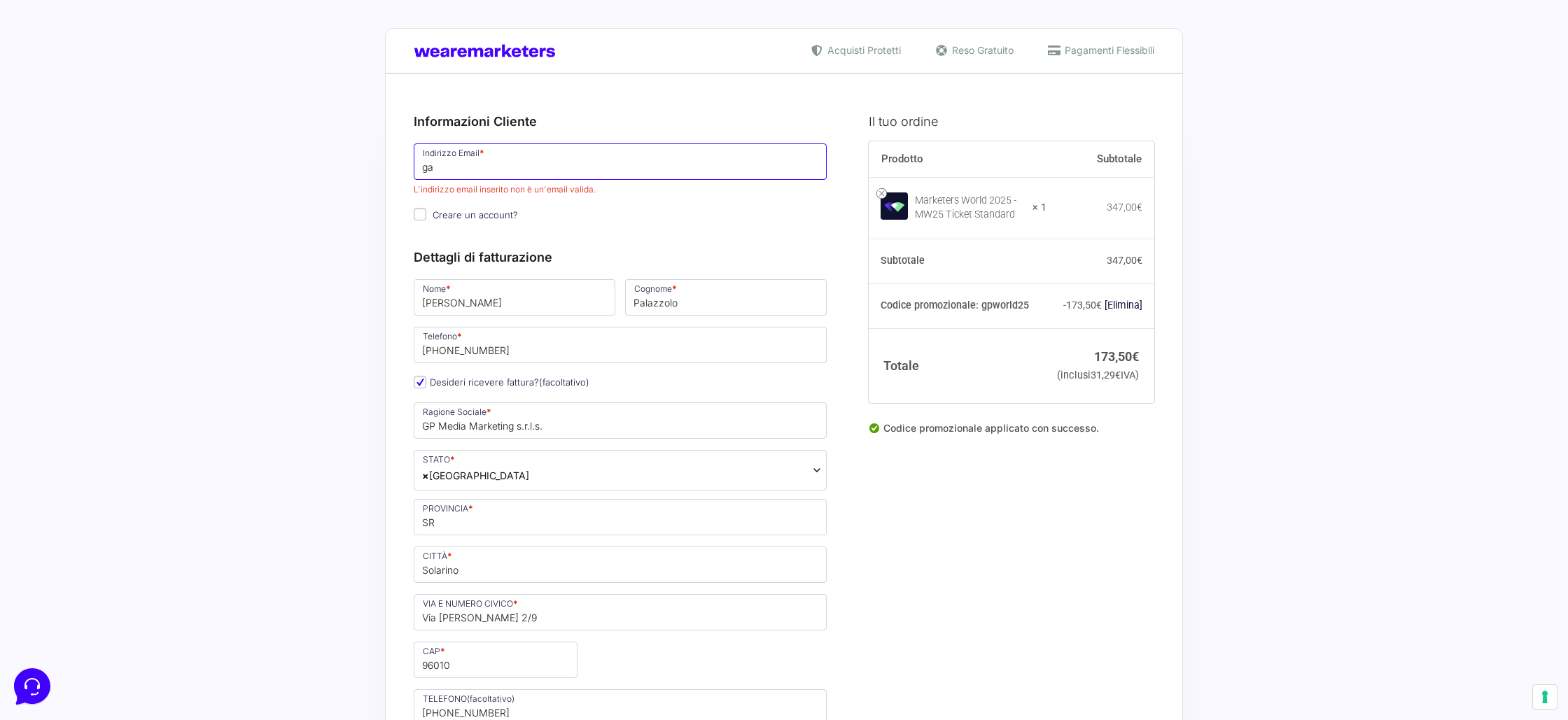
type input "[EMAIL_ADDRESS][DOMAIN_NAME]"
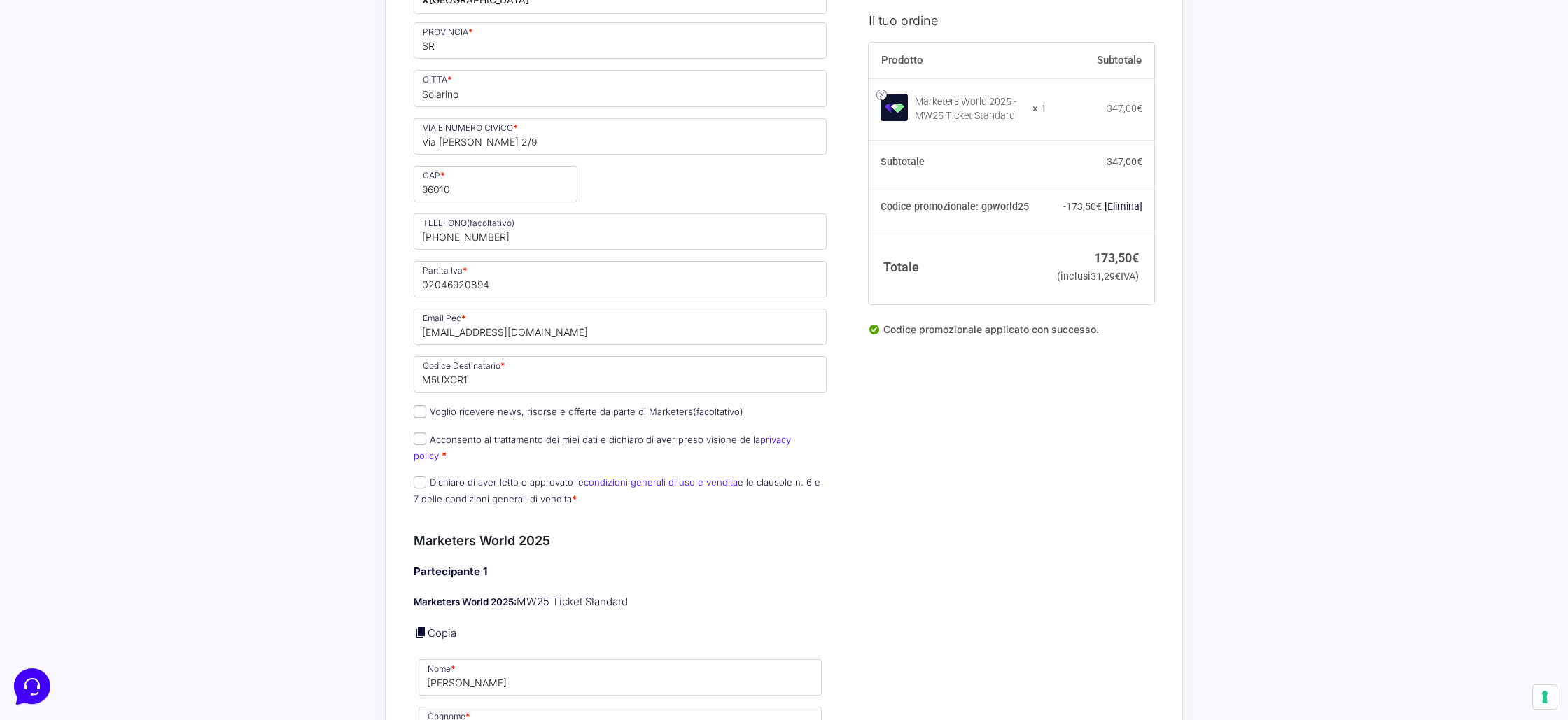
scroll to position [691, 0]
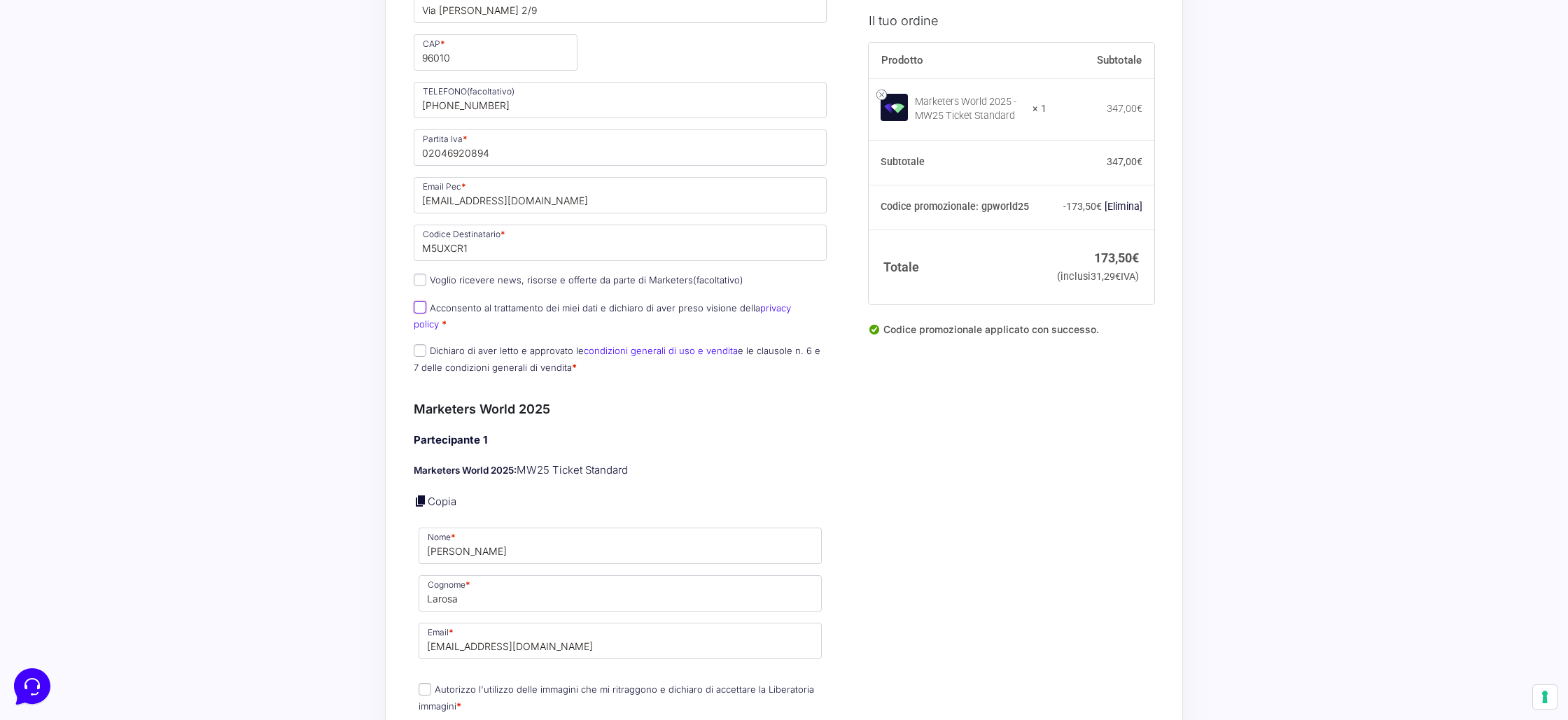
click at [424, 309] on input "Acconsento al trattamento dei miei dati e dichiaro di aver preso visione della …" at bounding box center [420, 307] width 12 height 12
checkbox input "true"
click at [421, 345] on input "Dichiaro di aver letto e approvato le condizioni generali di uso e vendita e le…" at bounding box center [420, 350] width 12 height 12
checkbox input "true"
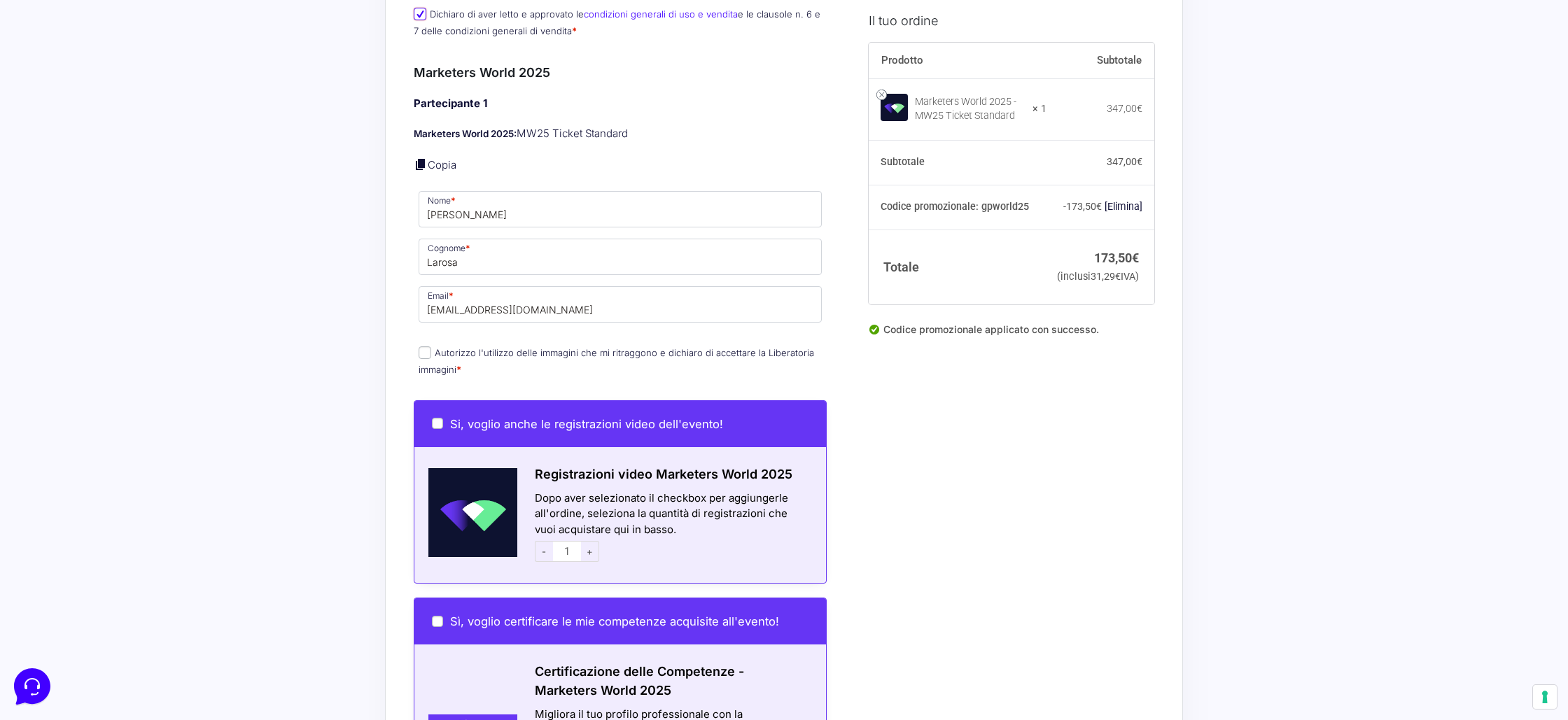
scroll to position [1095, 0]
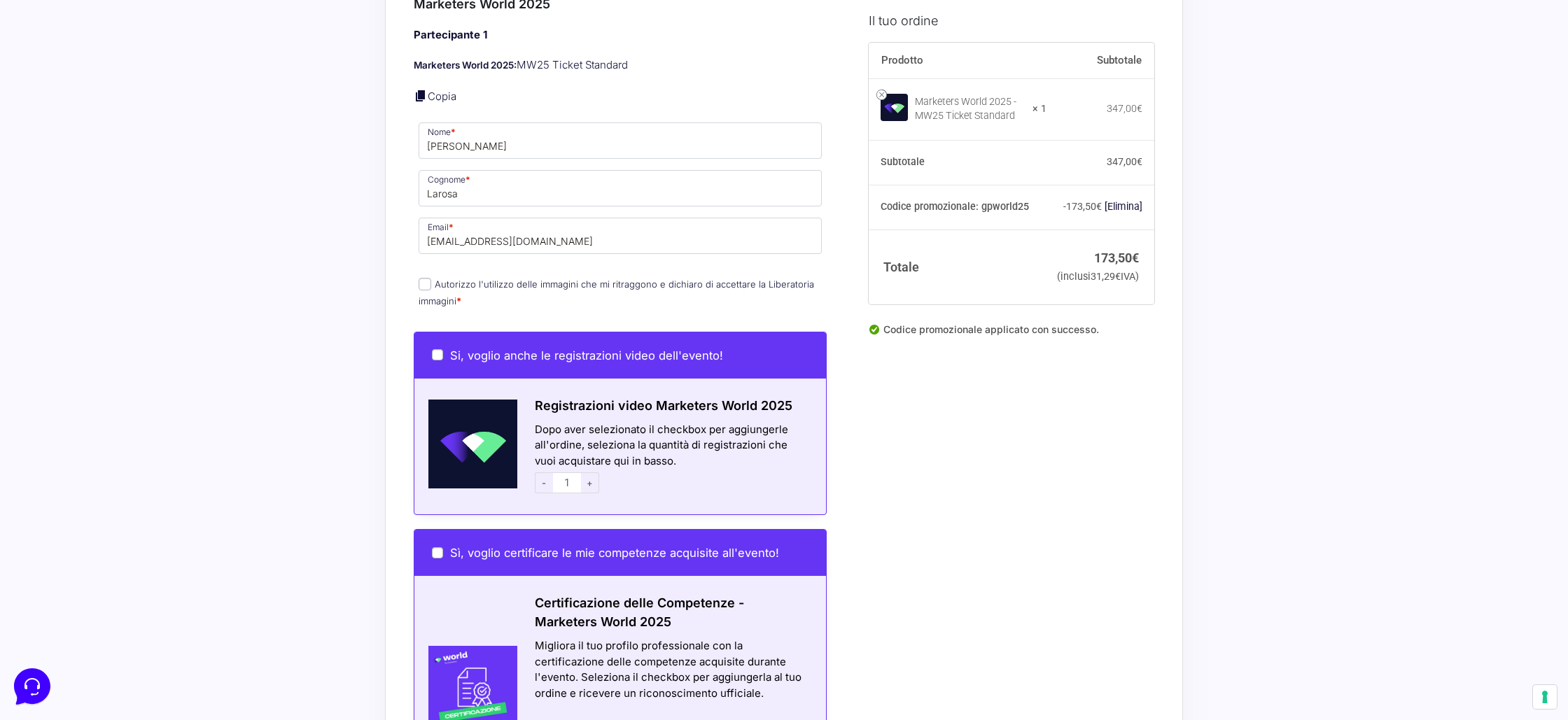
click at [419, 278] on input "Autorizzo l'utilizzo delle immagini che mi ritraggono e dichiaro di accettare l…" at bounding box center [425, 284] width 12 height 12
checkbox input "true"
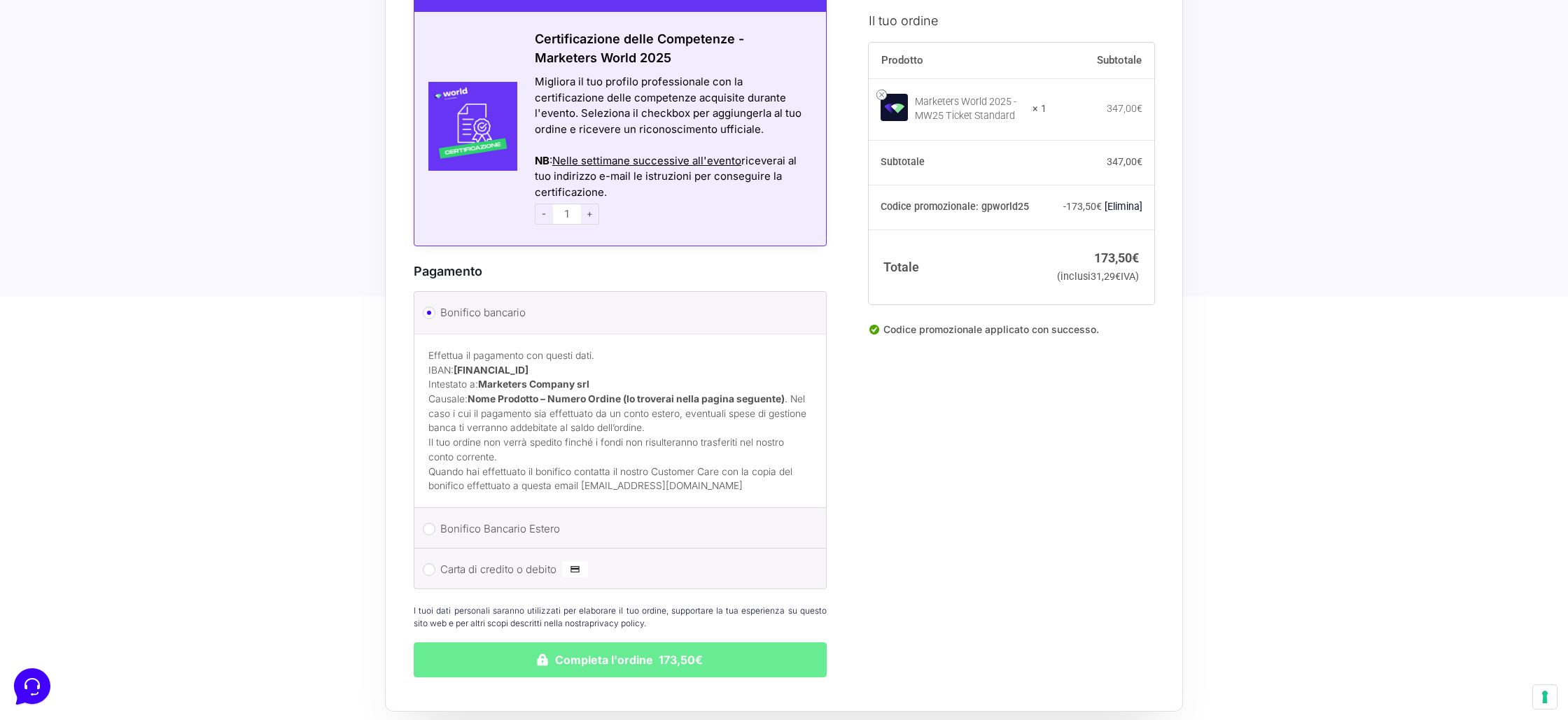
scroll to position [1768, 0]
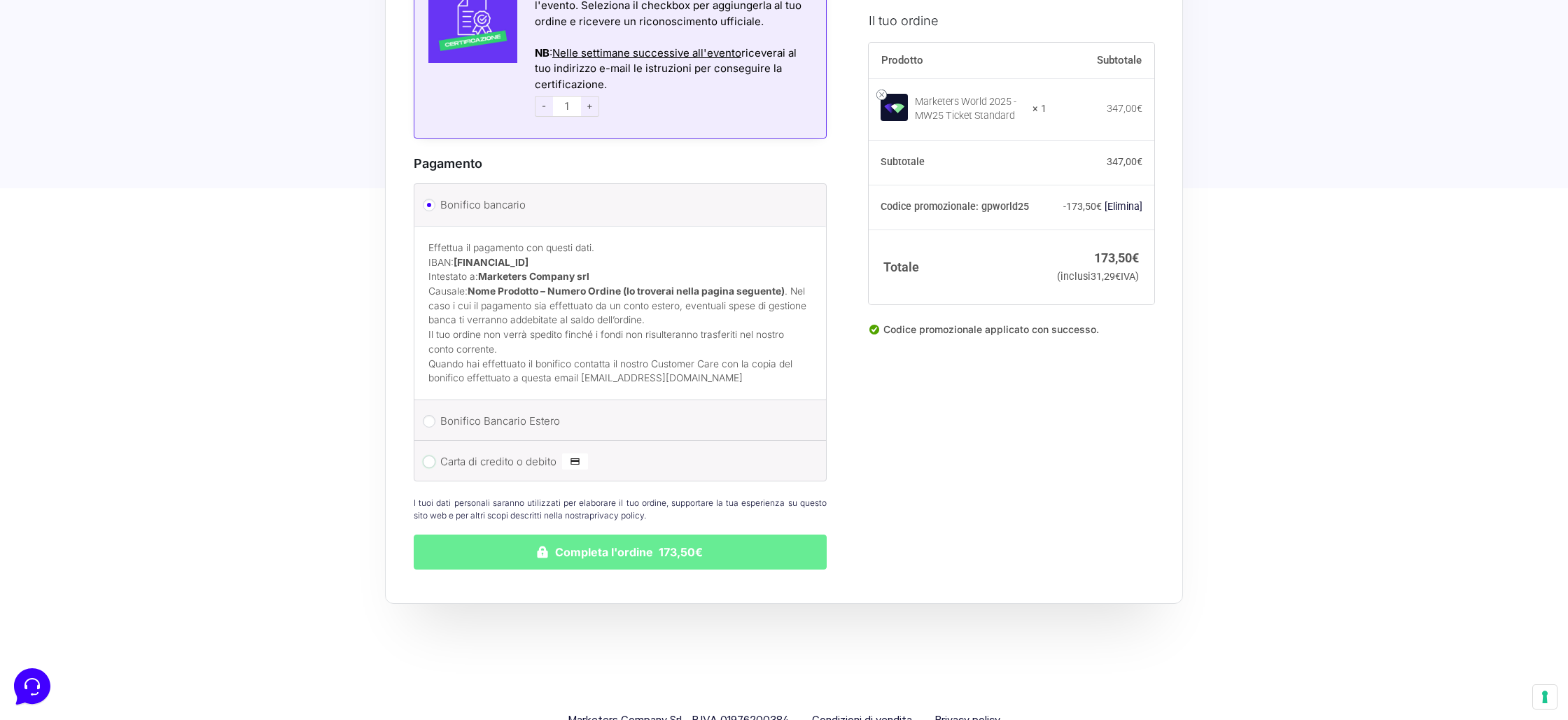
click at [431, 456] on input "Carta di credito o debito" at bounding box center [429, 461] width 12 height 12
radio input "true"
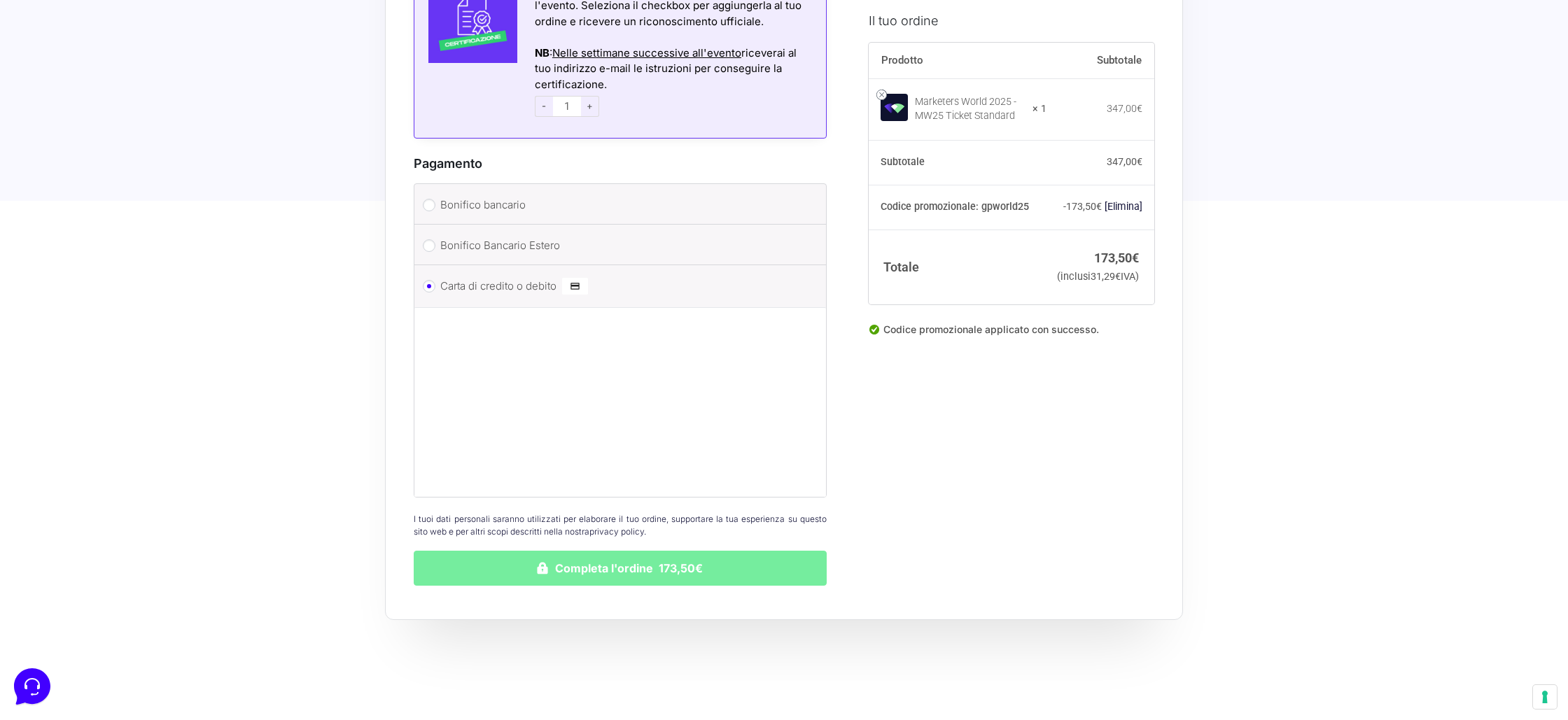
click at [646, 561] on button "Completa l'ordine 173,50€" at bounding box center [620, 569] width 413 height 35
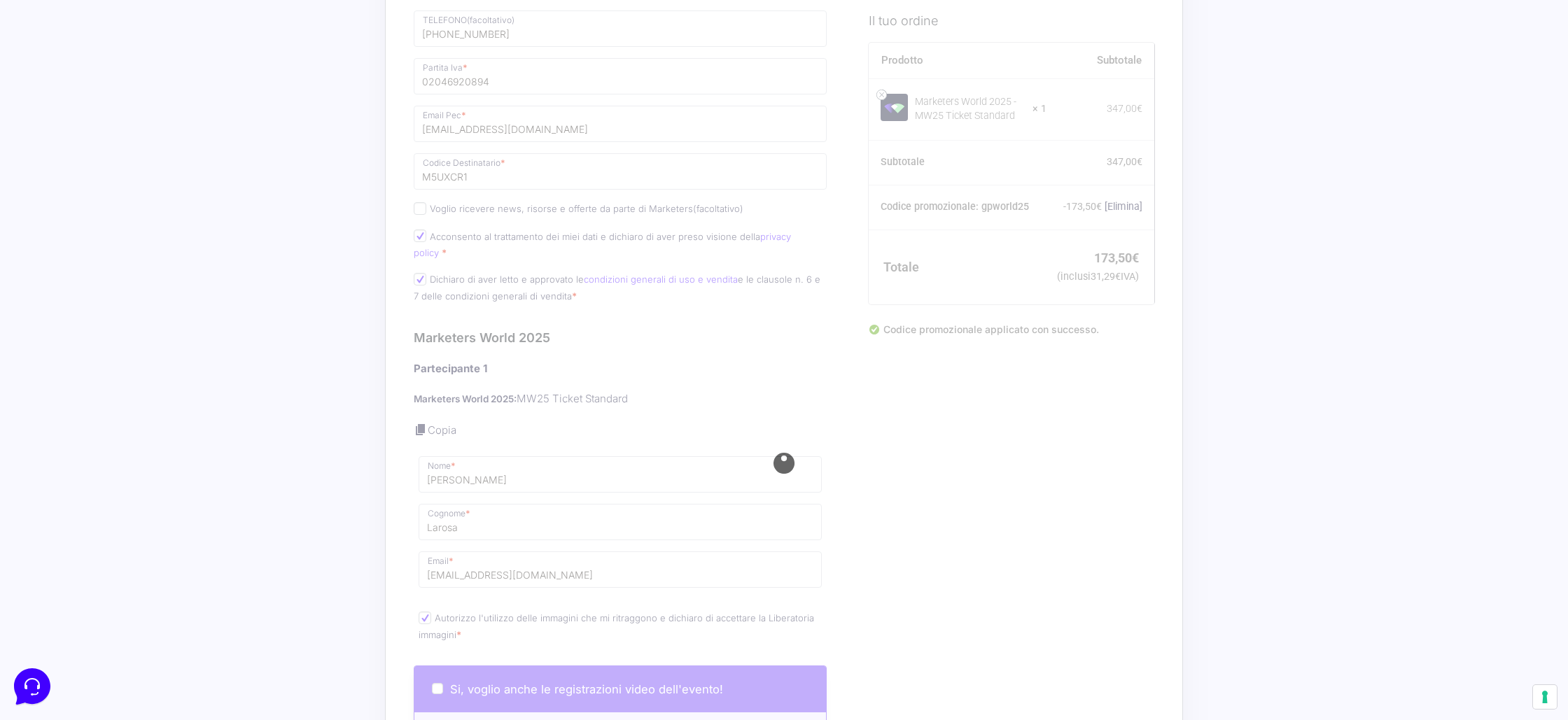
scroll to position [741, 0]
